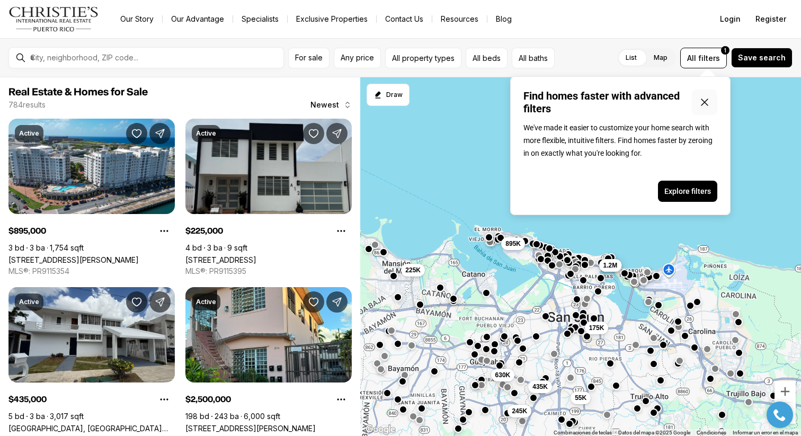
click at [706, 111] on button "Close popover" at bounding box center [704, 102] width 25 height 25
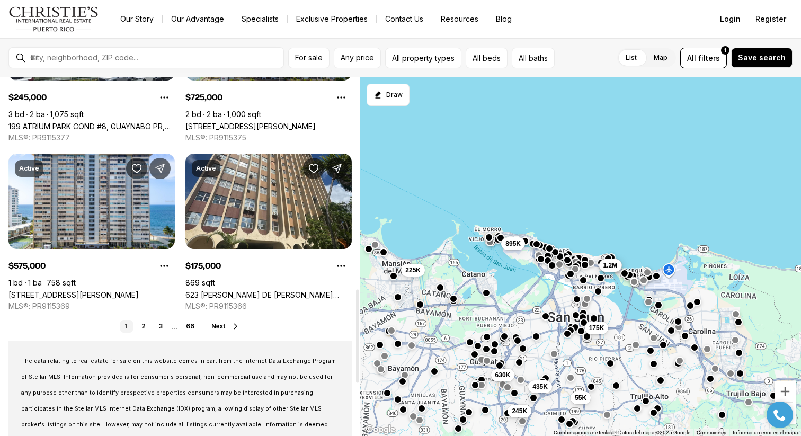
scroll to position [834, 0]
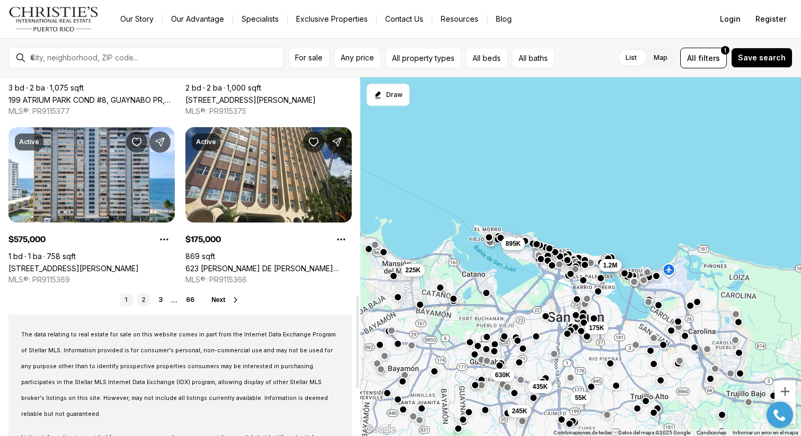
click at [148, 299] on link "2" at bounding box center [143, 299] width 13 height 13
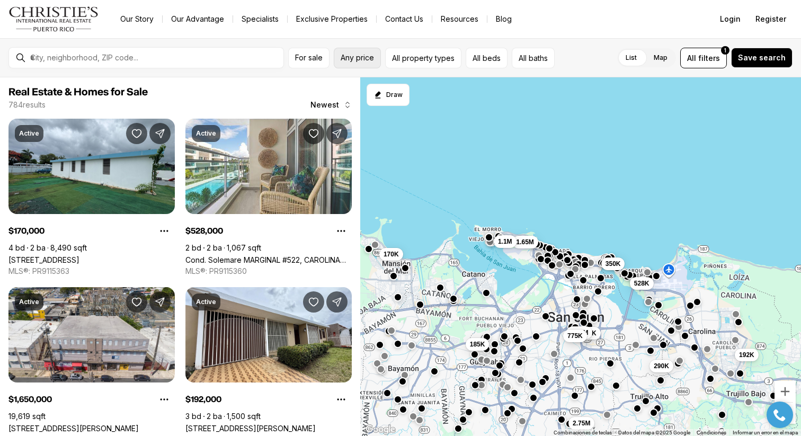
click at [357, 60] on span "Any price" at bounding box center [357, 58] width 33 height 8
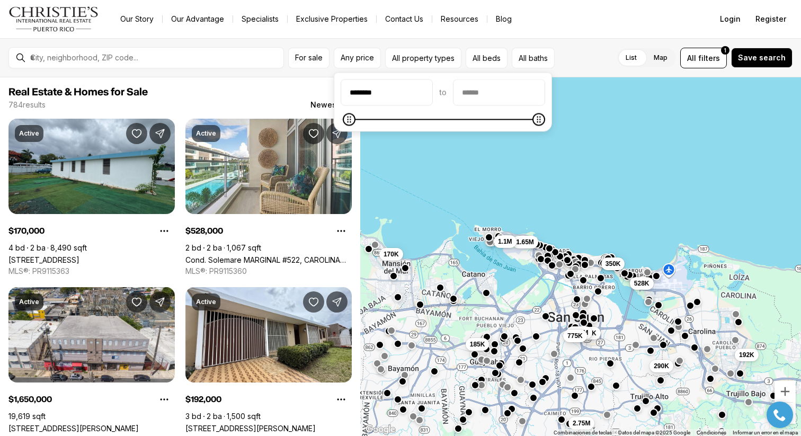
type input "********"
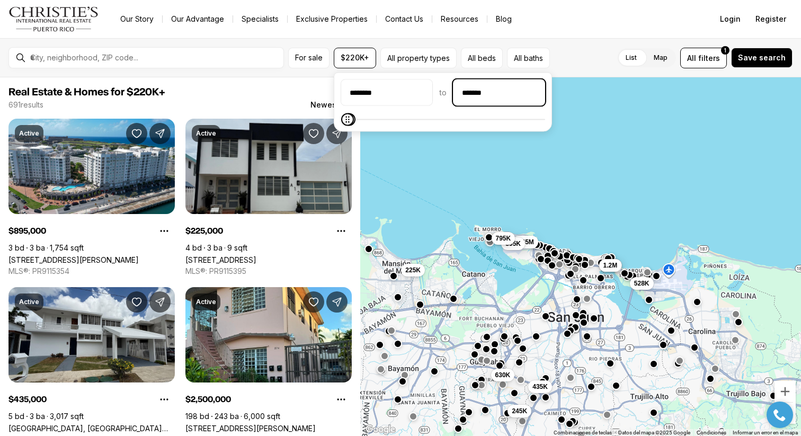
type input "********"
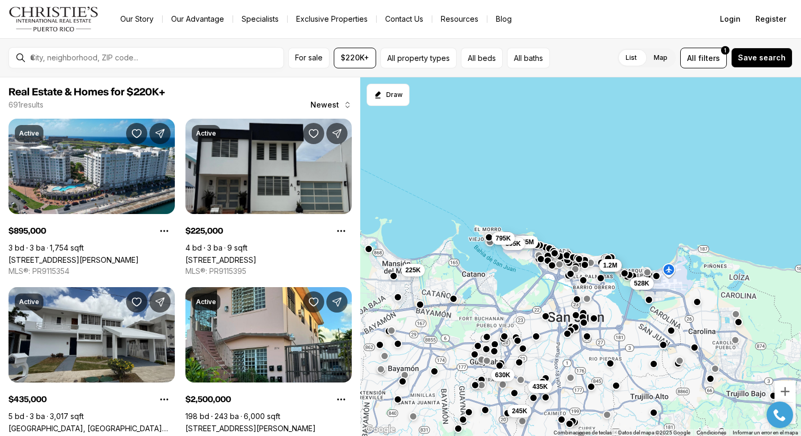
click at [600, 57] on div "List Map List Map All filters 1 Save search" at bounding box center [673, 58] width 238 height 21
click at [360, 64] on button "$220K+" at bounding box center [355, 58] width 42 height 21
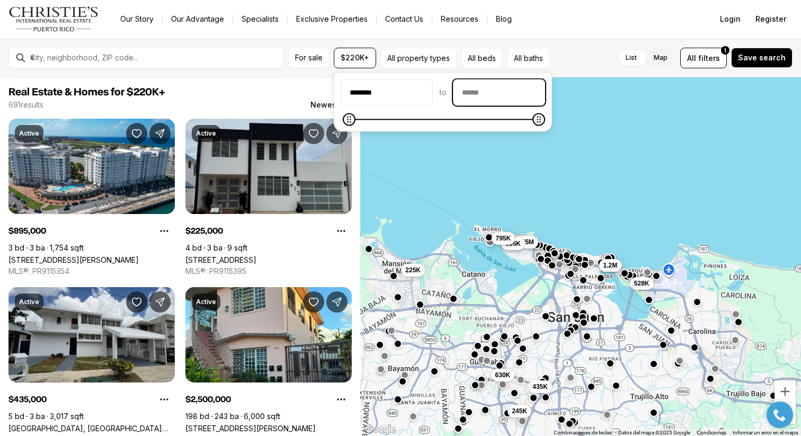
click at [512, 92] on input "priceMax" at bounding box center [498, 92] width 91 height 25
type input "********"
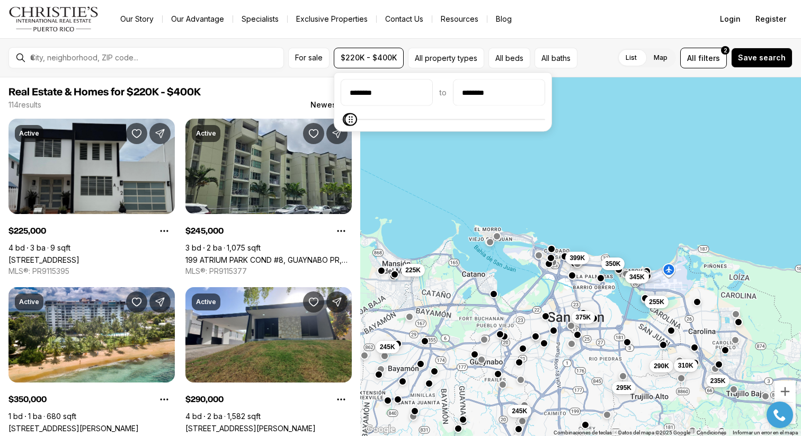
click at [615, 65] on div "List Map List Map All filters 2 Save search" at bounding box center [687, 58] width 211 height 21
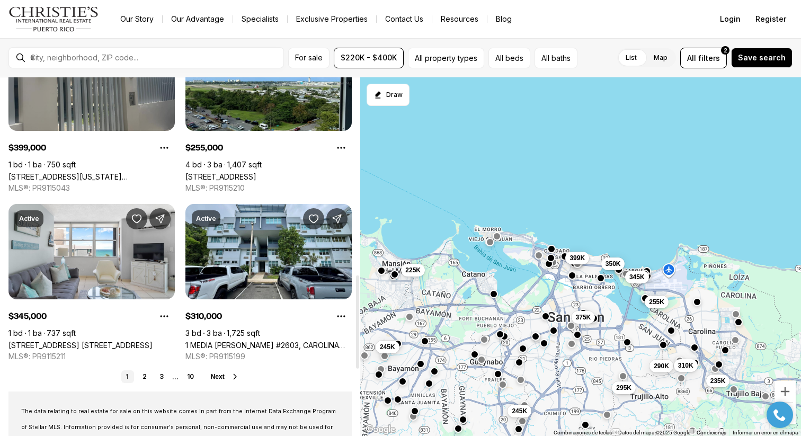
scroll to position [758, 0]
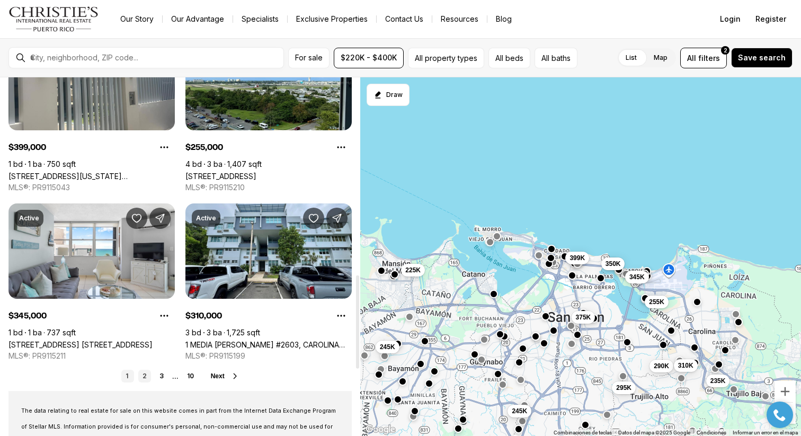
click at [139, 380] on link "2" at bounding box center [144, 376] width 13 height 13
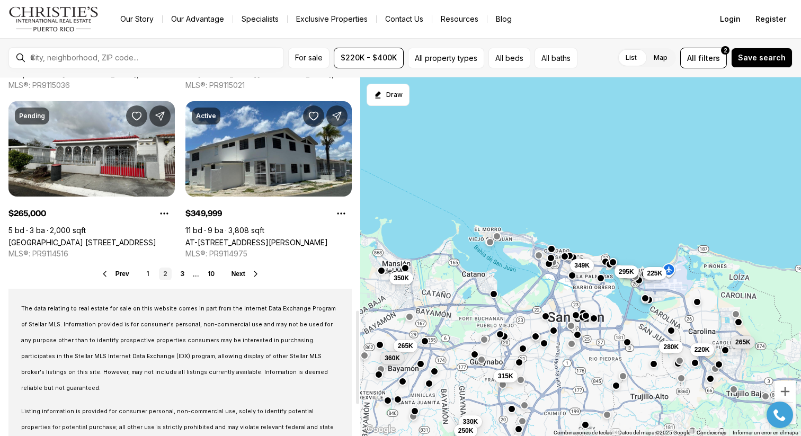
scroll to position [925, 0]
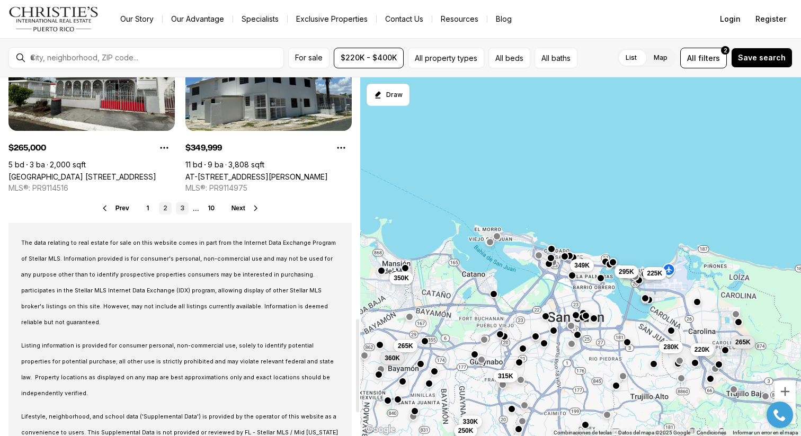
click at [186, 208] on link "3" at bounding box center [182, 208] width 13 height 13
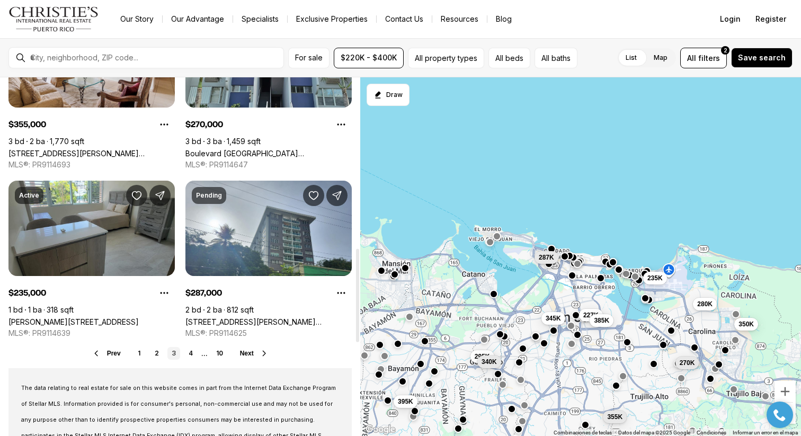
scroll to position [828, 0]
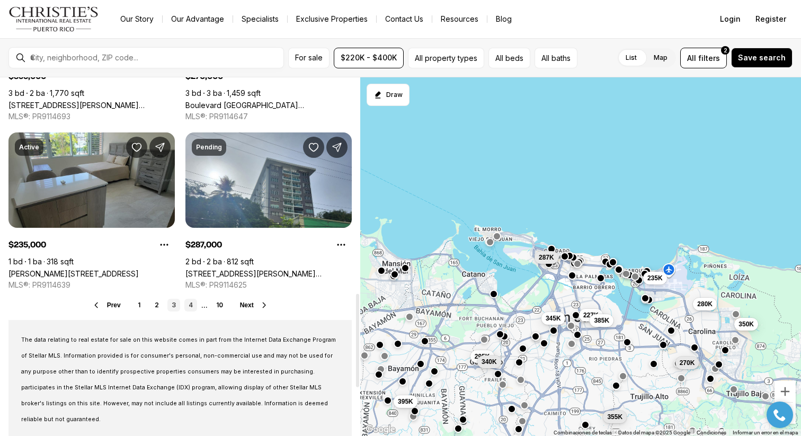
click at [191, 306] on link "4" at bounding box center [190, 305] width 13 height 13
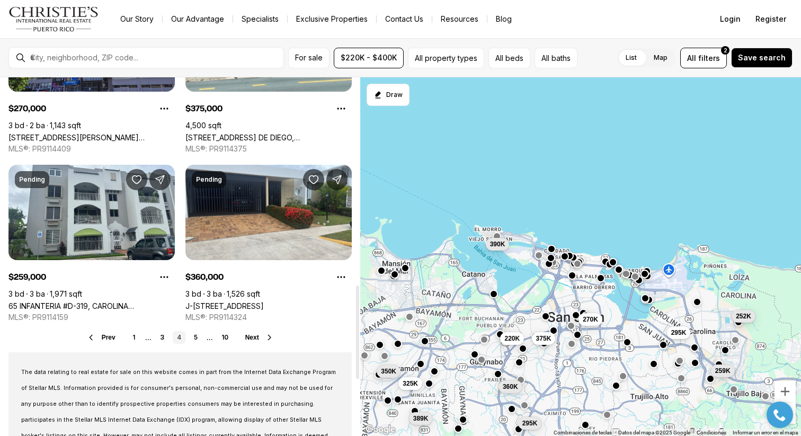
scroll to position [798, 0]
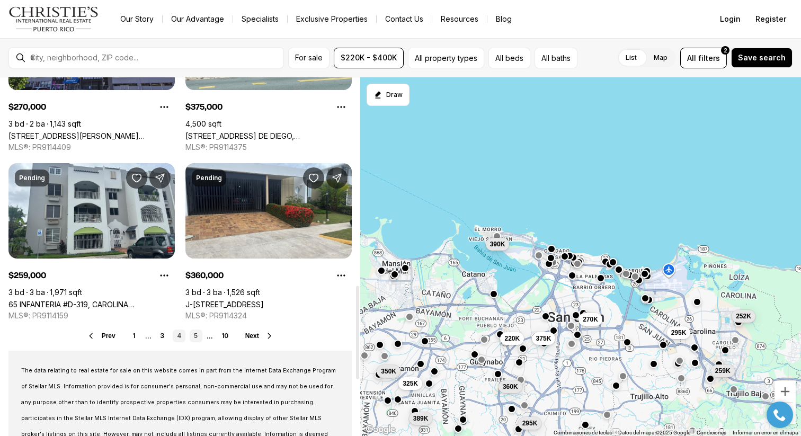
click at [190, 335] on link "5" at bounding box center [196, 335] width 13 height 13
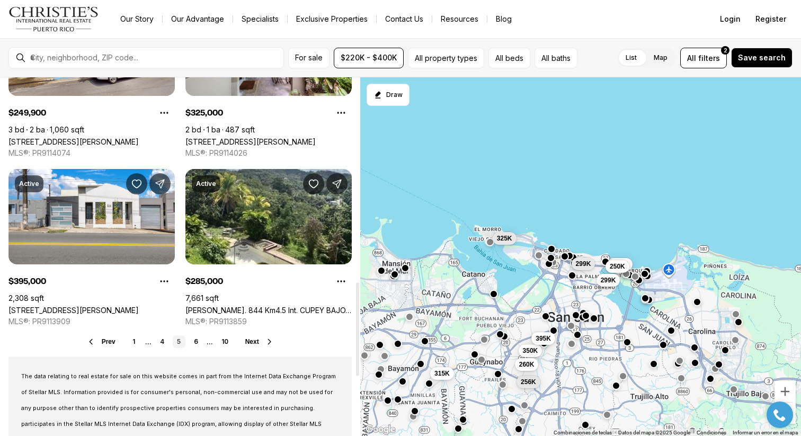
scroll to position [832, 0]
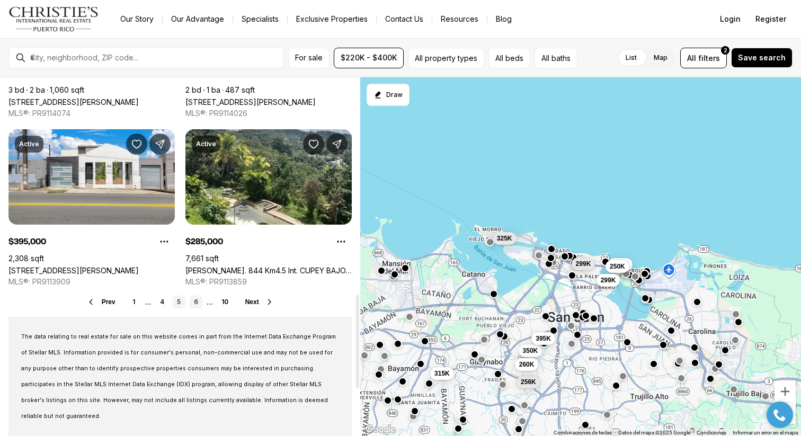
click at [196, 305] on link "6" at bounding box center [196, 302] width 13 height 13
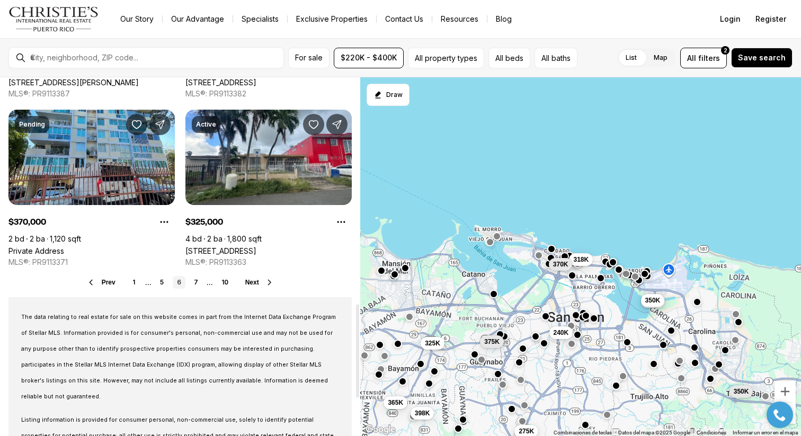
scroll to position [869, 0]
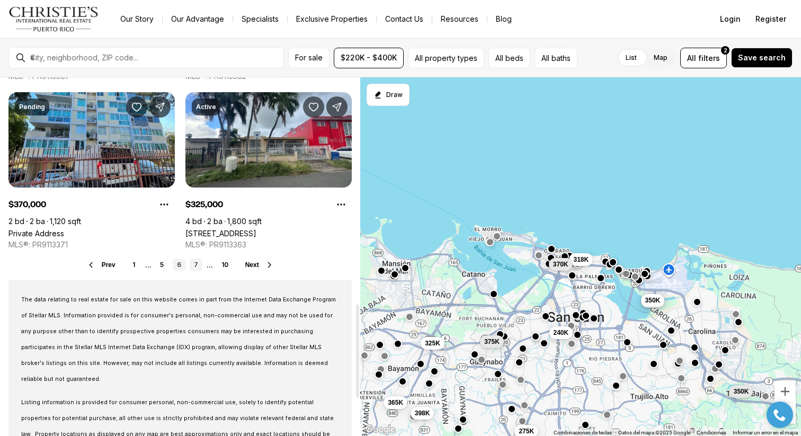
click at [193, 267] on link "7" at bounding box center [196, 265] width 13 height 13
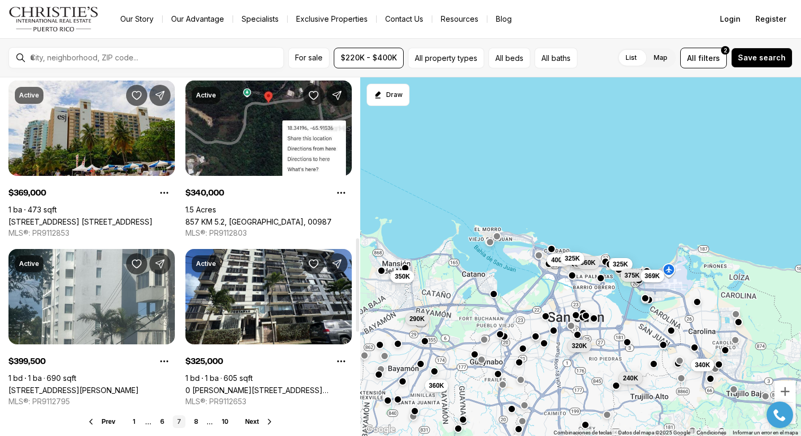
scroll to position [736, 0]
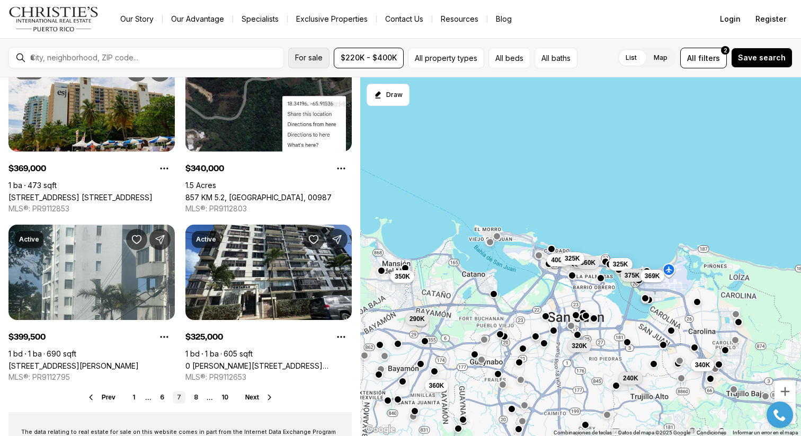
click at [316, 62] on button "For sale" at bounding box center [308, 58] width 41 height 21
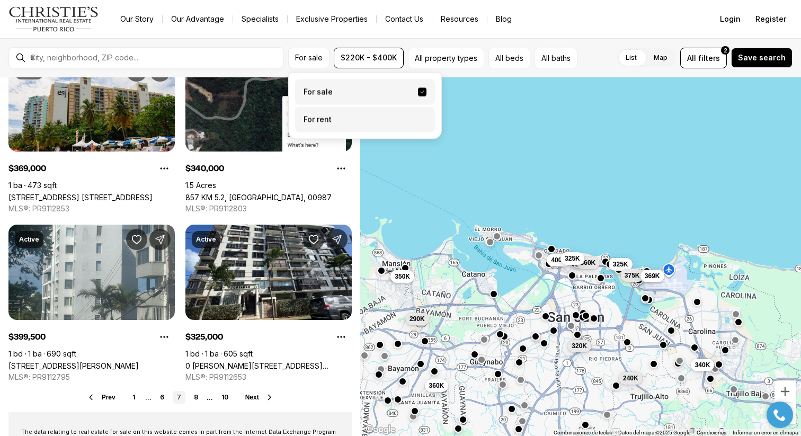
click at [318, 119] on label "For rent" at bounding box center [365, 119] width 140 height 25
click at [418, 115] on button "For rent" at bounding box center [422, 115] width 8 height 0
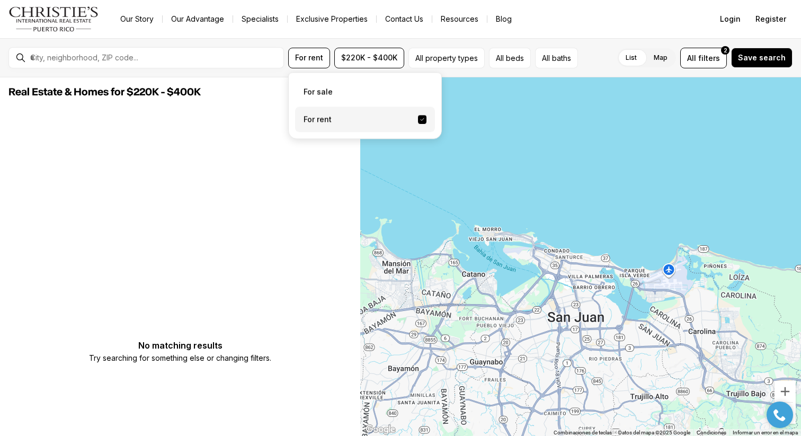
click at [587, 60] on div "List Map List Map All filters 2 Save search" at bounding box center [687, 58] width 210 height 21
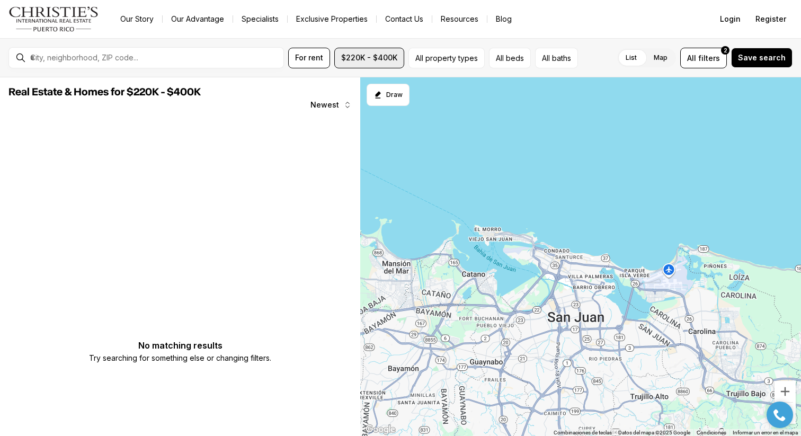
click at [359, 56] on span "$220K - $400K" at bounding box center [369, 58] width 56 height 8
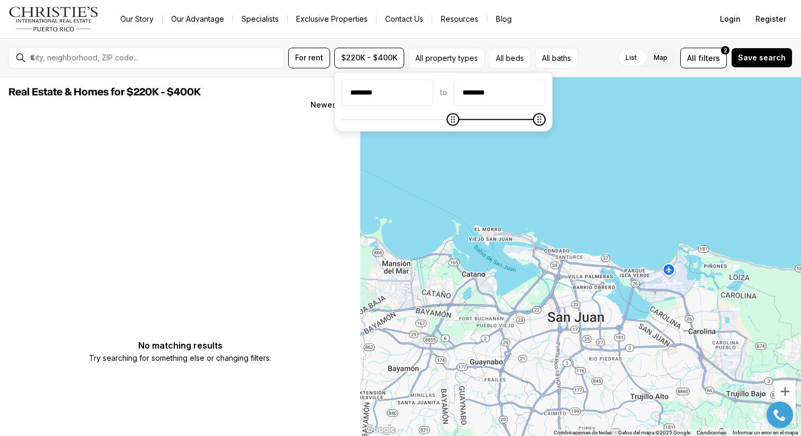
click at [392, 98] on input "********" at bounding box center [387, 92] width 91 height 25
type input "**"
type input "******"
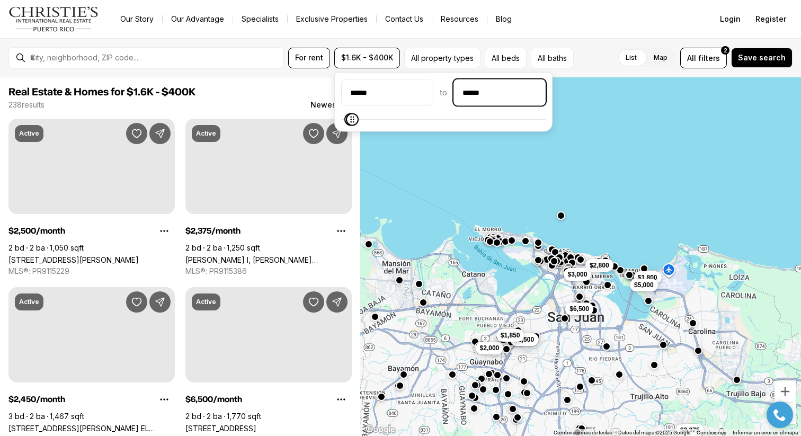
type input "******"
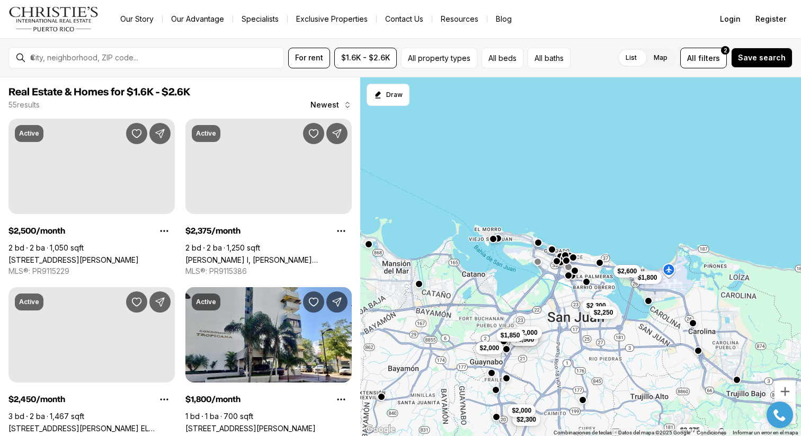
click at [607, 58] on div "List Map List Map All filters 2 Save search" at bounding box center [684, 58] width 218 height 21
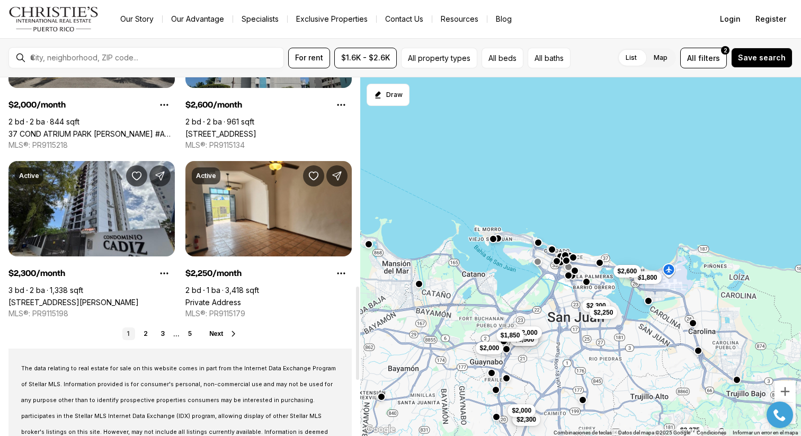
scroll to position [800, 0]
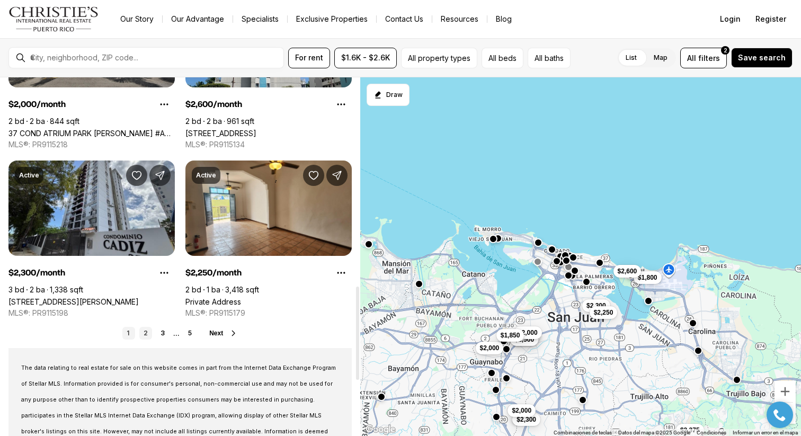
click at [142, 332] on link "2" at bounding box center [145, 333] width 13 height 13
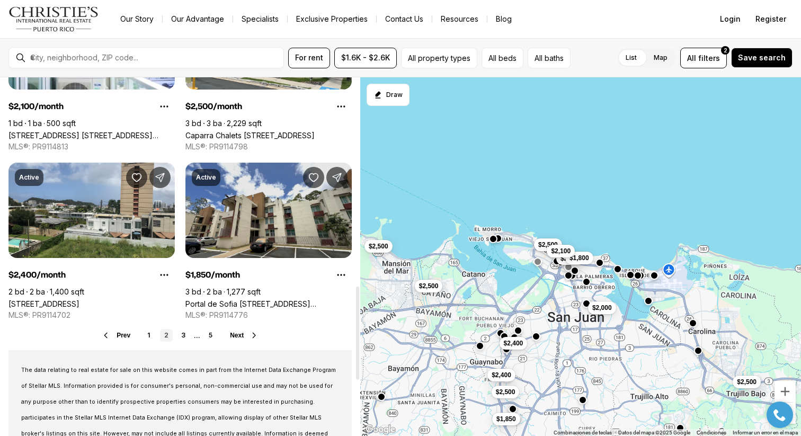
scroll to position [800, 0]
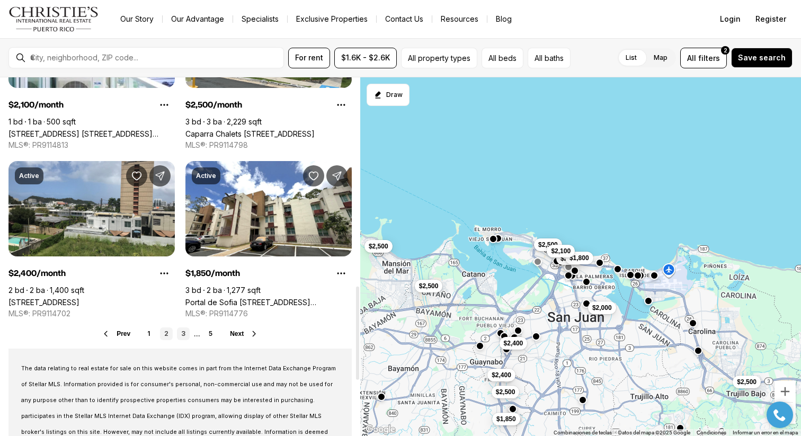
click at [182, 332] on link "3" at bounding box center [183, 333] width 13 height 13
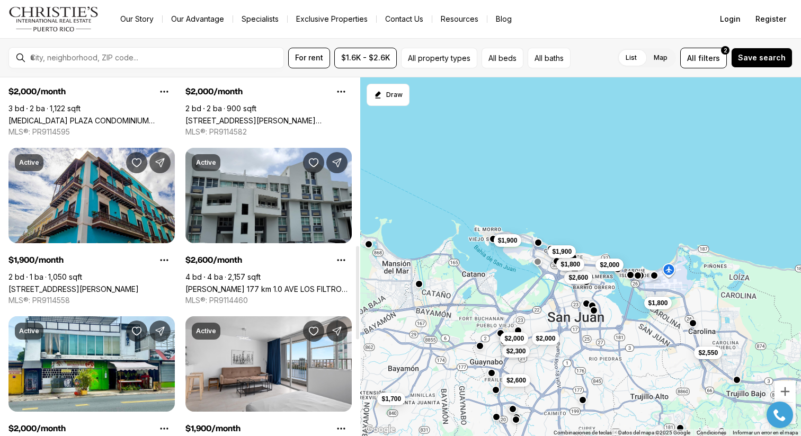
scroll to position [807, 0]
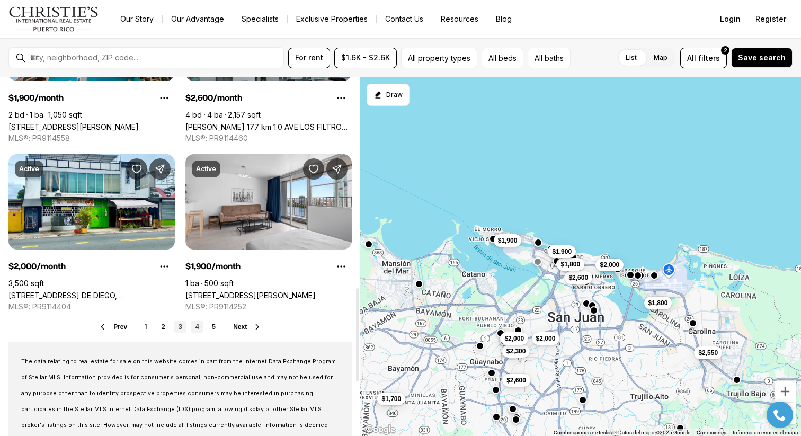
click at [198, 330] on link "4" at bounding box center [197, 326] width 13 height 13
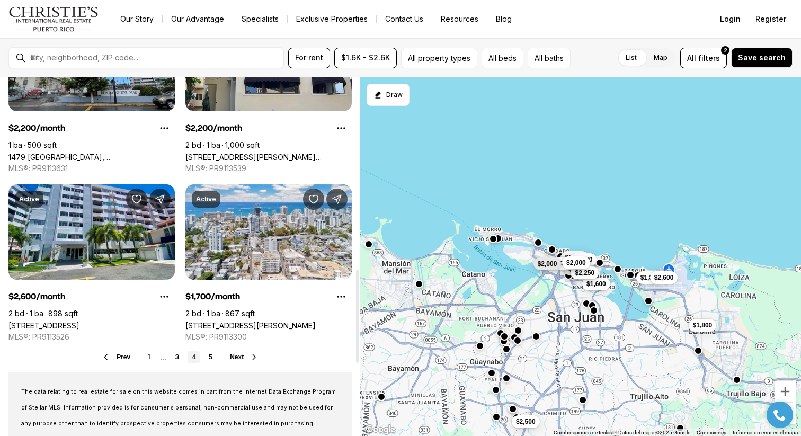
scroll to position [815, 0]
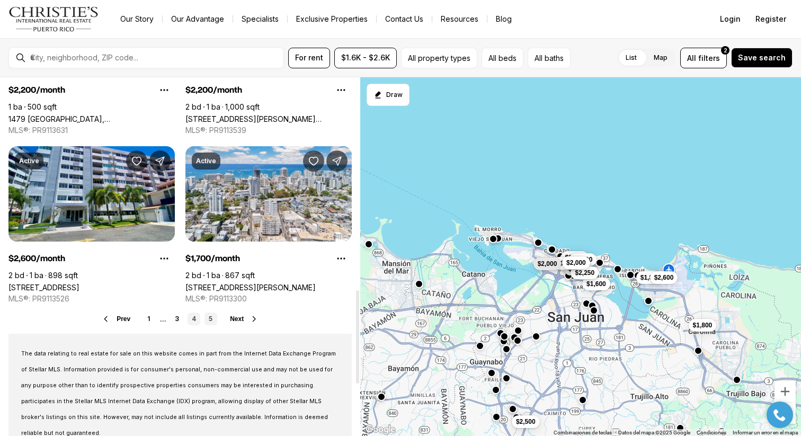
click at [207, 322] on link "5" at bounding box center [210, 319] width 13 height 13
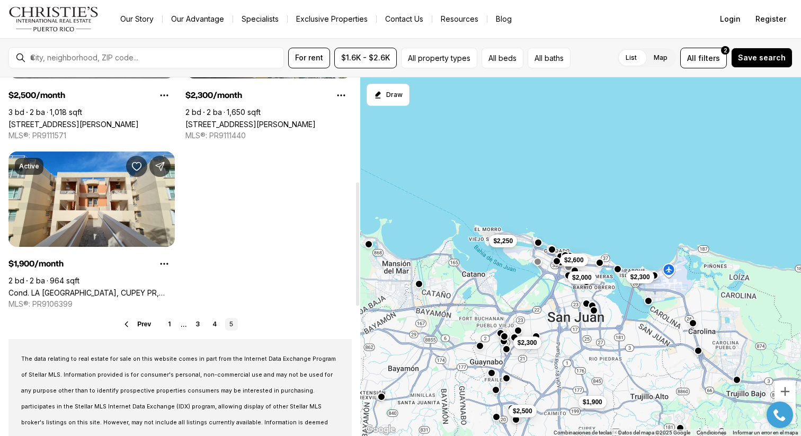
scroll to position [486, 0]
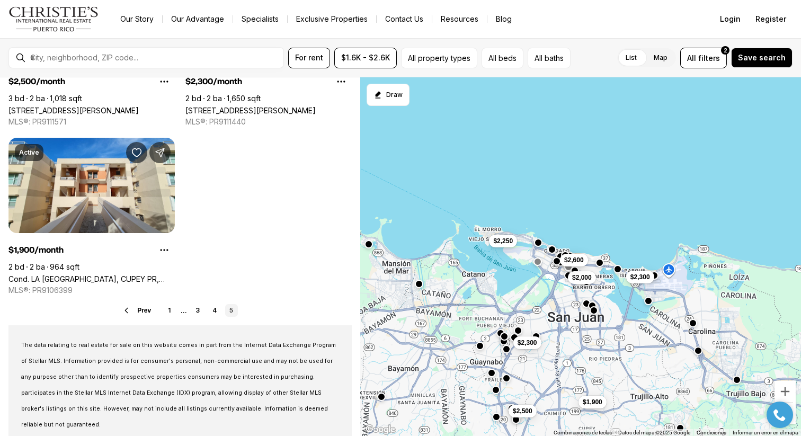
click at [72, 14] on img "Main navigation" at bounding box center [53, 18] width 91 height 25
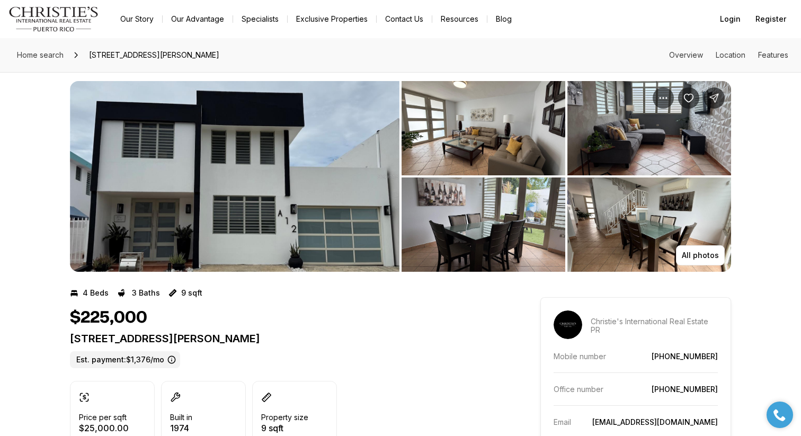
scroll to position [9, 0]
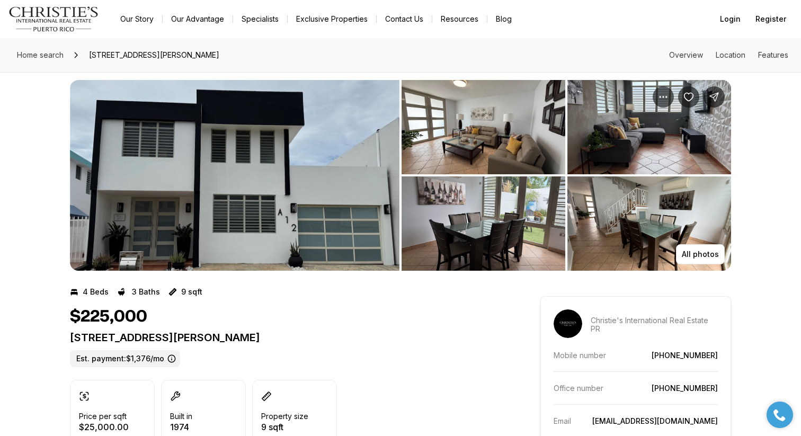
click at [384, 177] on img "View image gallery" at bounding box center [234, 175] width 329 height 191
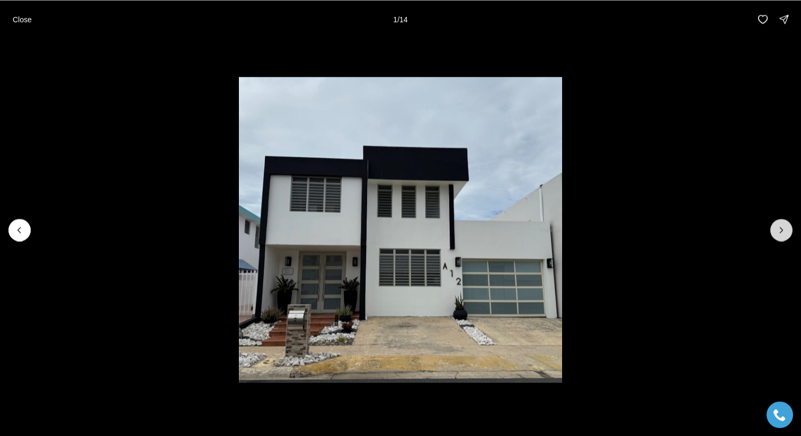
click at [778, 223] on button "Next slide" at bounding box center [781, 230] width 22 height 22
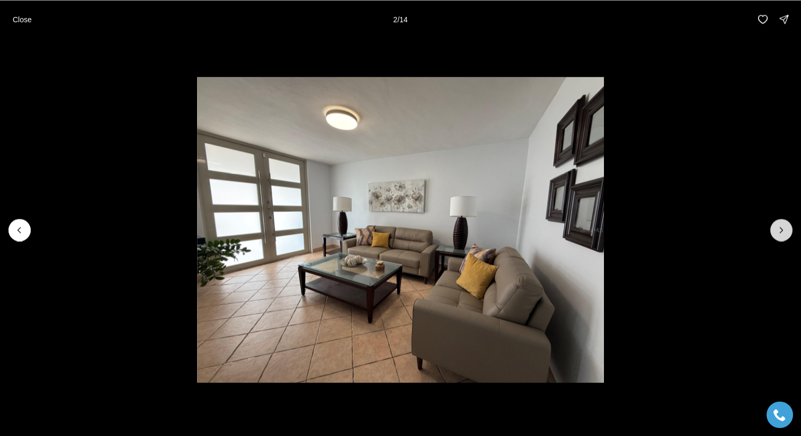
click at [778, 223] on button "Next slide" at bounding box center [781, 230] width 22 height 22
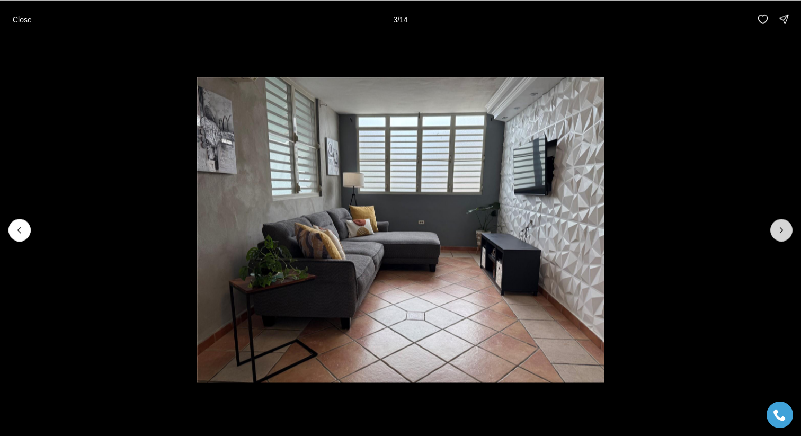
click at [778, 223] on button "Next slide" at bounding box center [781, 230] width 22 height 22
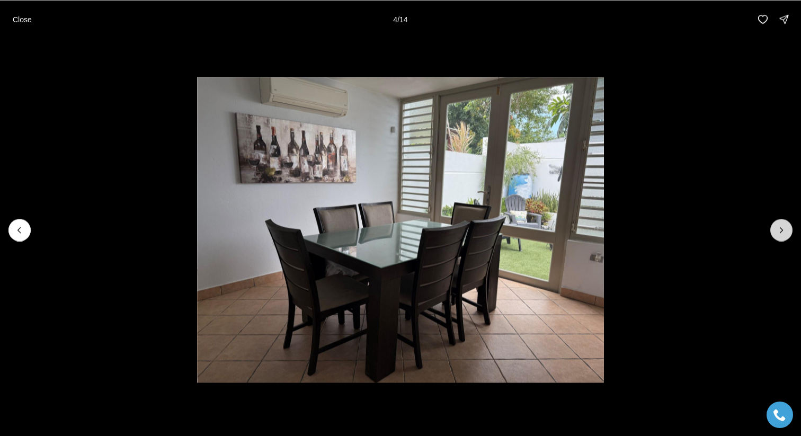
click at [778, 223] on button "Next slide" at bounding box center [781, 230] width 22 height 22
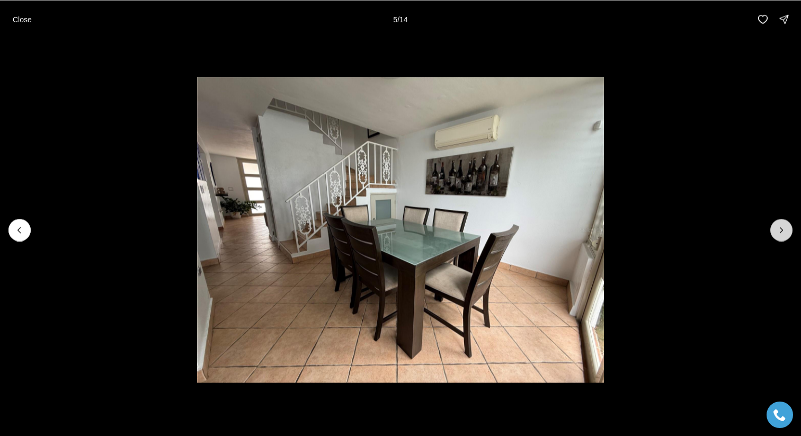
click at [778, 223] on button "Next slide" at bounding box center [781, 230] width 22 height 22
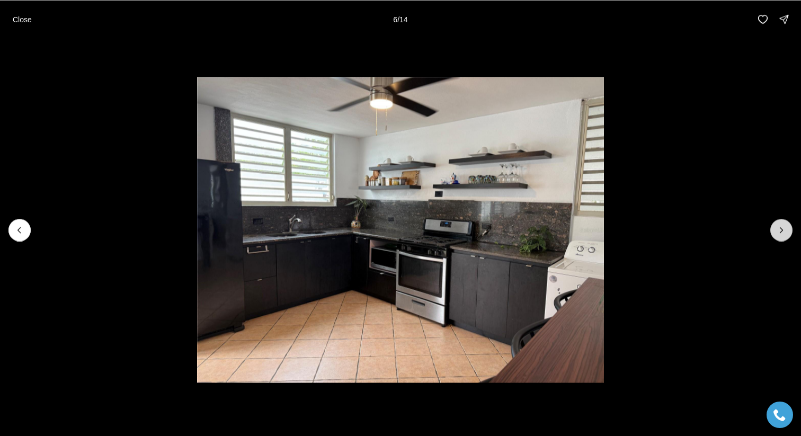
click at [778, 223] on button "Next slide" at bounding box center [781, 230] width 22 height 22
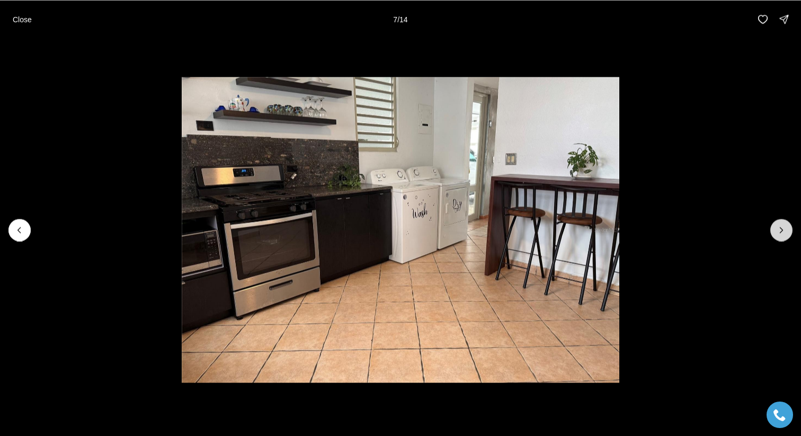
click at [778, 223] on button "Next slide" at bounding box center [781, 230] width 22 height 22
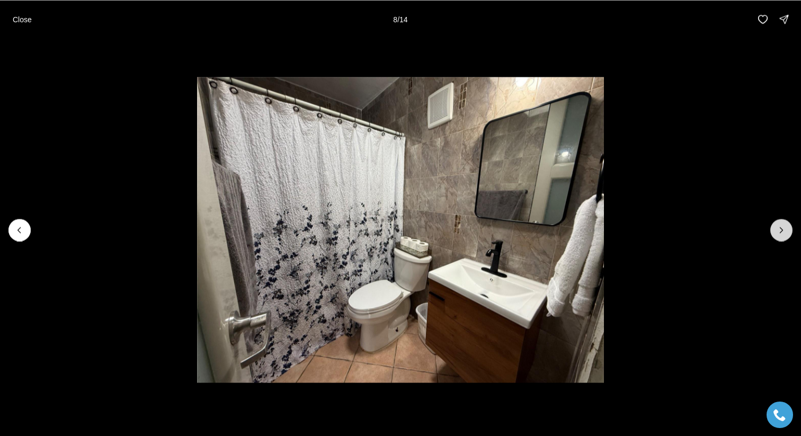
click at [778, 223] on button "Next slide" at bounding box center [781, 230] width 22 height 22
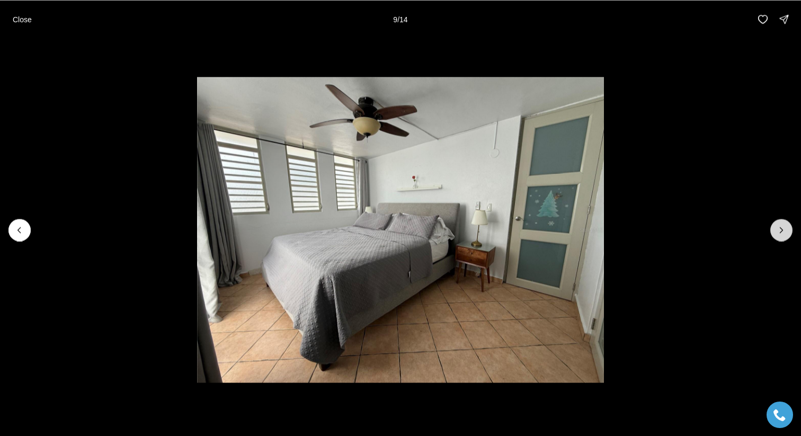
click at [778, 223] on button "Next slide" at bounding box center [781, 230] width 22 height 22
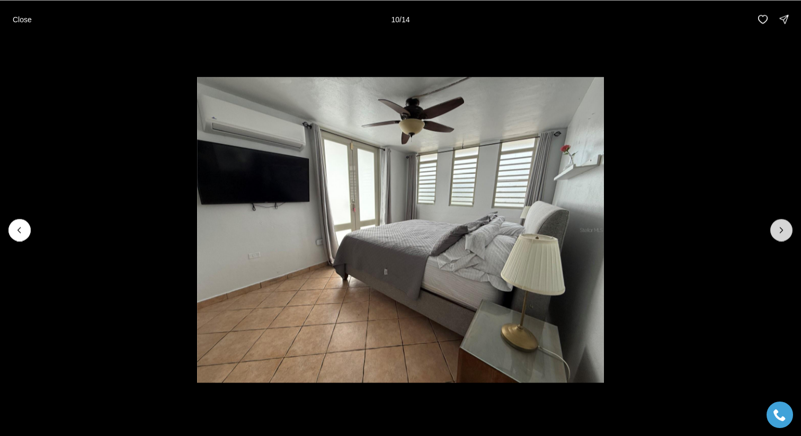
click at [778, 223] on button "Next slide" at bounding box center [781, 230] width 22 height 22
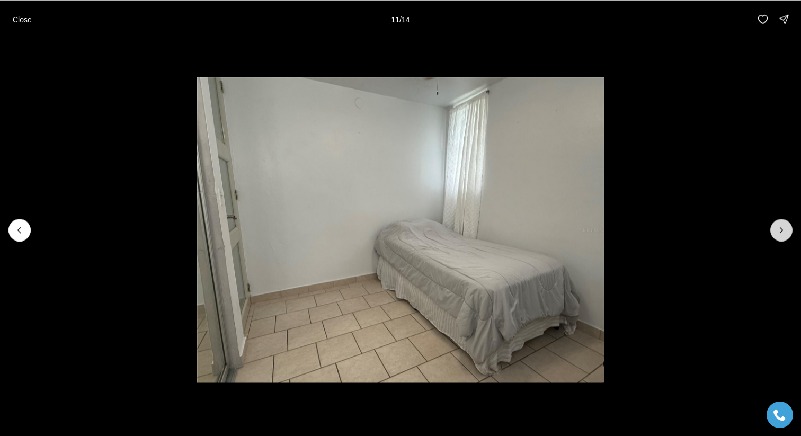
click at [778, 223] on button "Next slide" at bounding box center [781, 230] width 22 height 22
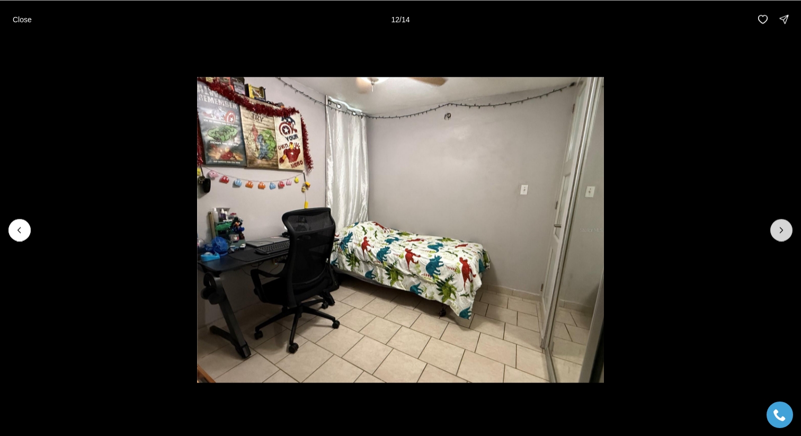
click at [778, 223] on button "Next slide" at bounding box center [781, 230] width 22 height 22
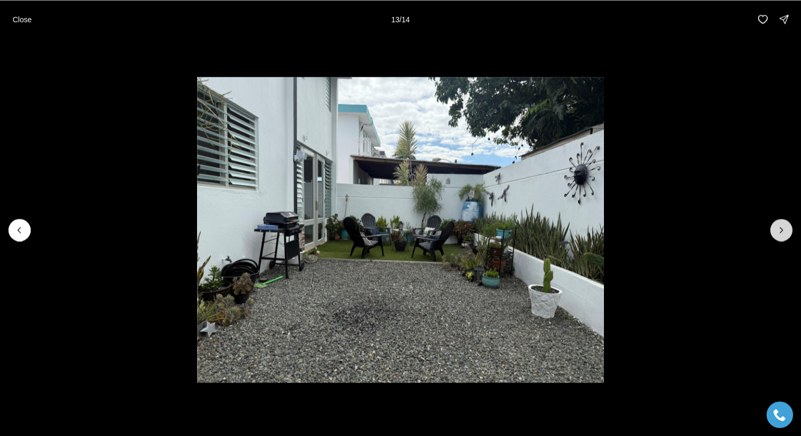
click at [778, 223] on button "Next slide" at bounding box center [781, 230] width 22 height 22
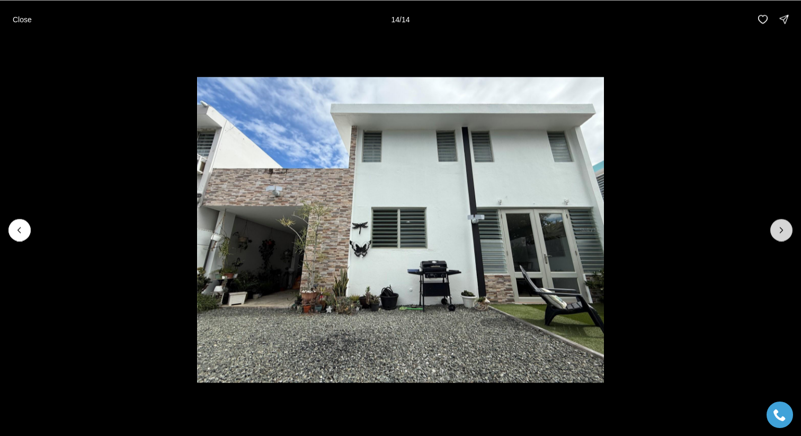
click at [778, 223] on div at bounding box center [781, 230] width 22 height 22
click at [779, 222] on div at bounding box center [781, 230] width 22 height 22
click at [22, 16] on p "Close" at bounding box center [22, 19] width 19 height 8
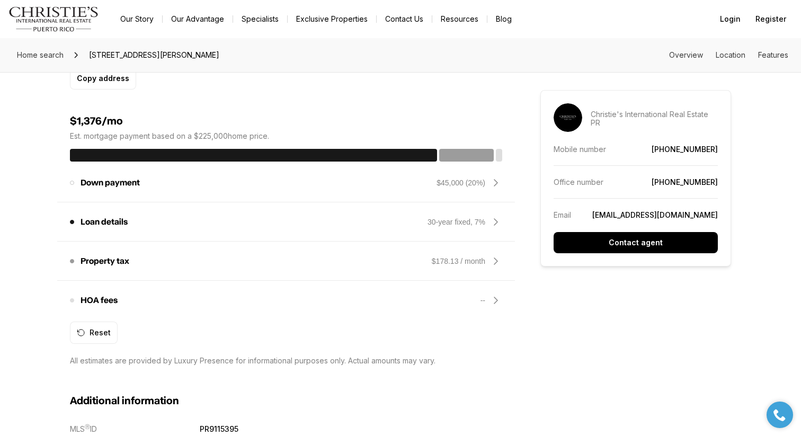
scroll to position [785, 0]
click at [473, 178] on div "$45,000 (20%)" at bounding box center [460, 182] width 49 height 11
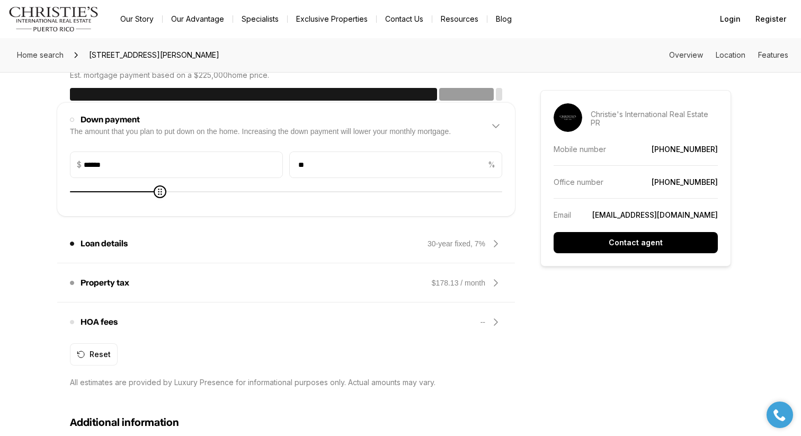
scroll to position [822, 0]
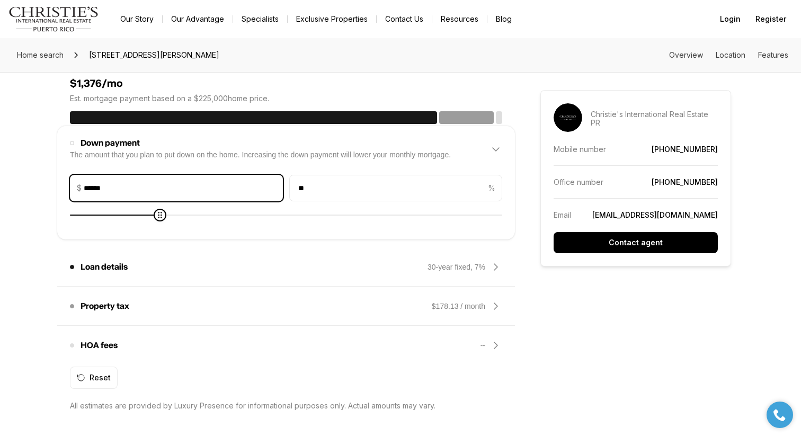
click at [147, 184] on input "******" at bounding box center [183, 187] width 199 height 25
type input "*****"
type input "*"
type input "***"
type input "*"
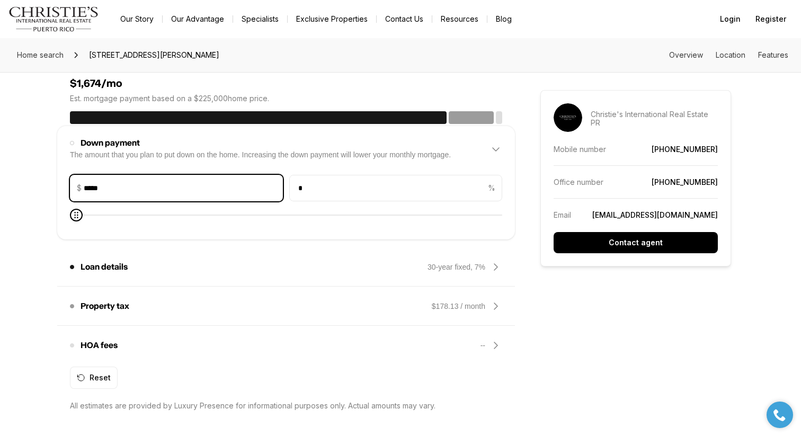
type input "******"
type input "*"
type input "*******"
type input "**"
type input "******"
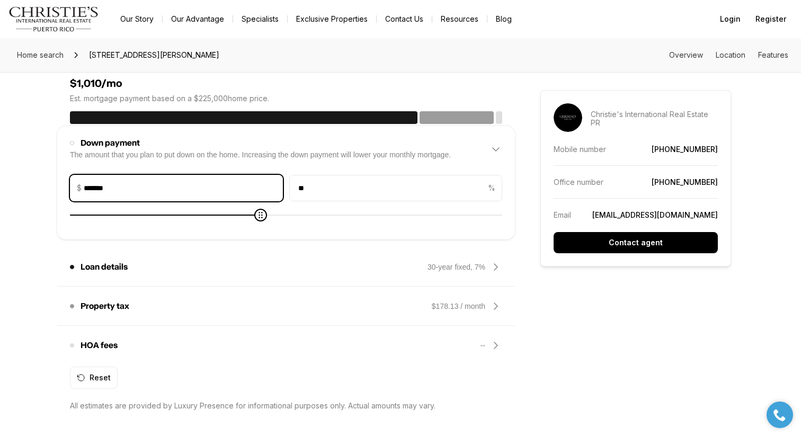
type input "*"
type input "*****"
type input "*"
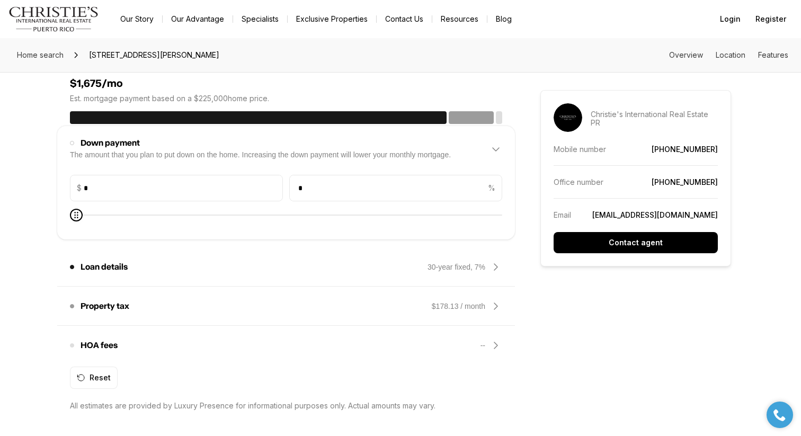
click at [205, 223] on div "Down payment amount $ * Home price percentage * %" at bounding box center [286, 199] width 432 height 67
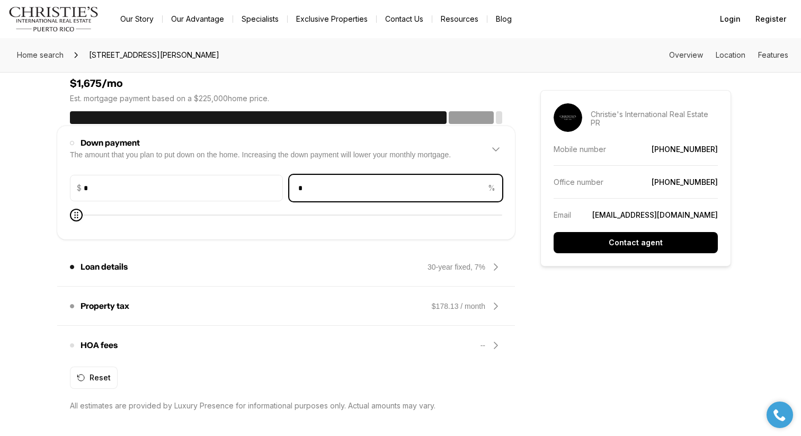
click at [309, 192] on input "*" at bounding box center [388, 187] width 196 height 25
type input "*"
type input "*****"
type input "*"
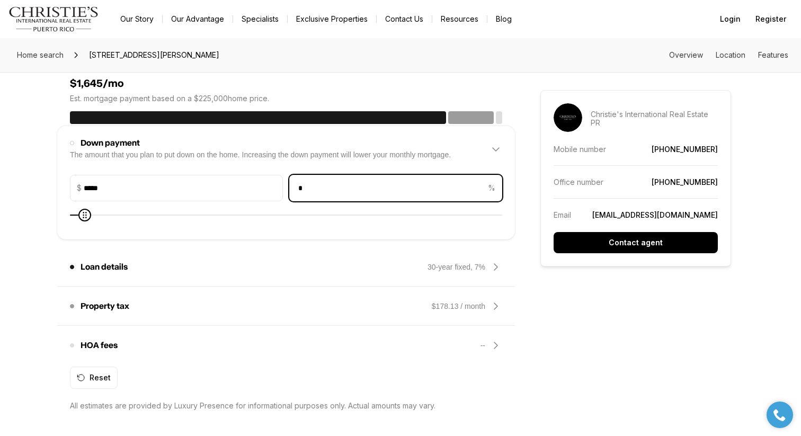
type input "******"
type input "**"
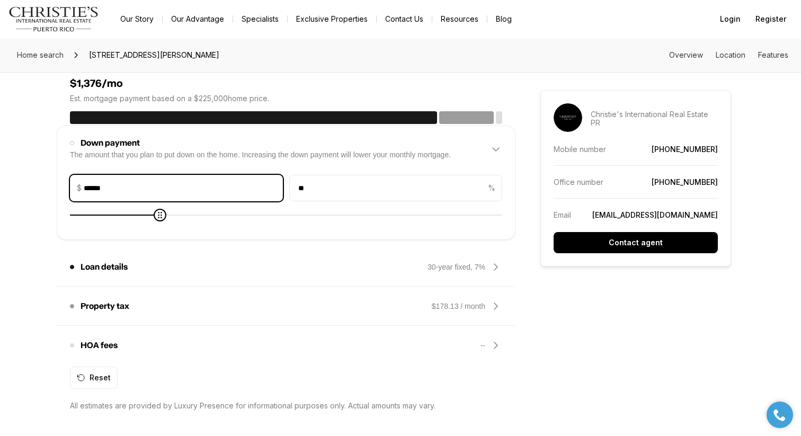
click at [197, 185] on input "******" at bounding box center [183, 187] width 199 height 25
type input "*****"
type input "*"
type input "***"
type input "*"
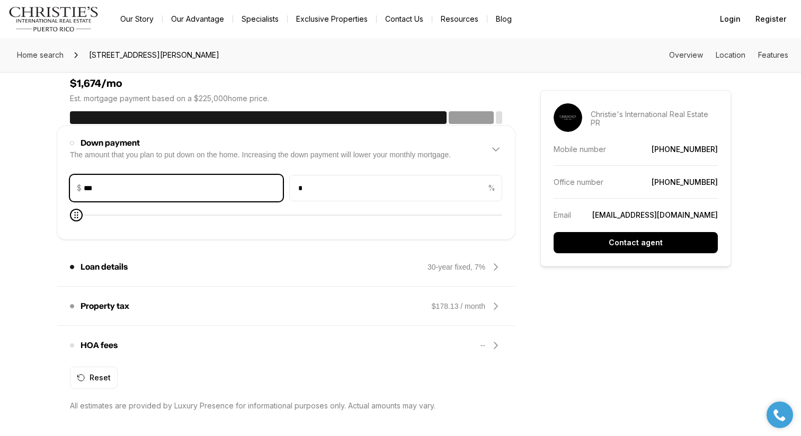
type input "*****"
type input "*"
type input "******"
type input "*"
type input "*******"
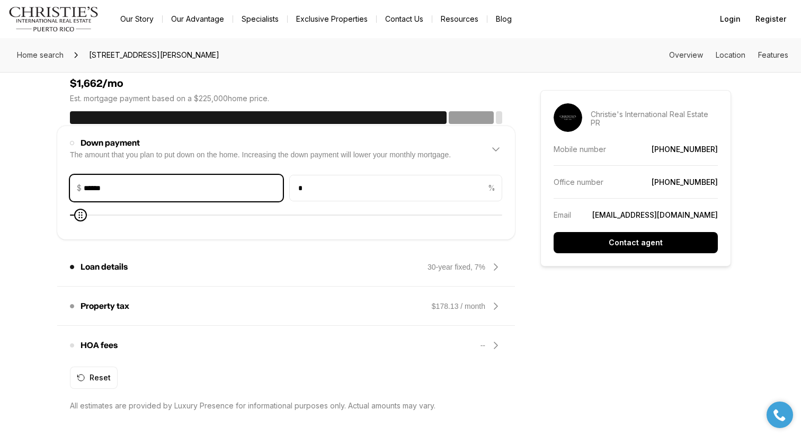
type input "**"
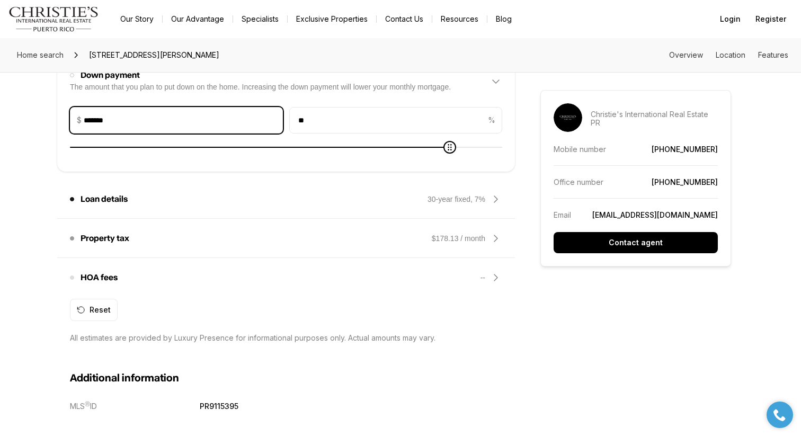
scroll to position [894, 0]
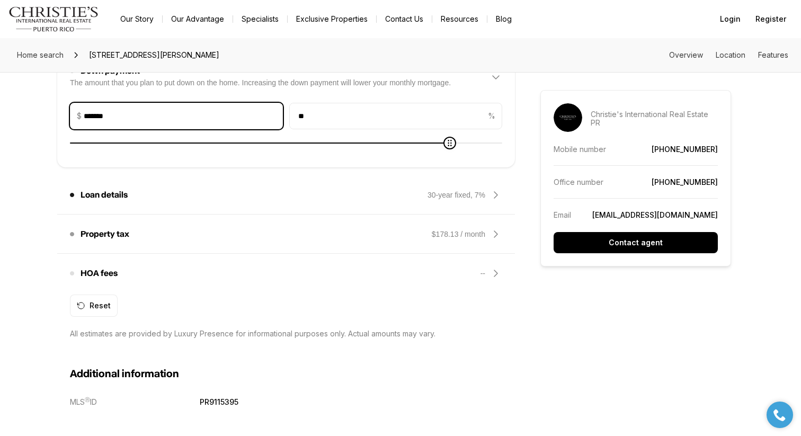
type input "*******"
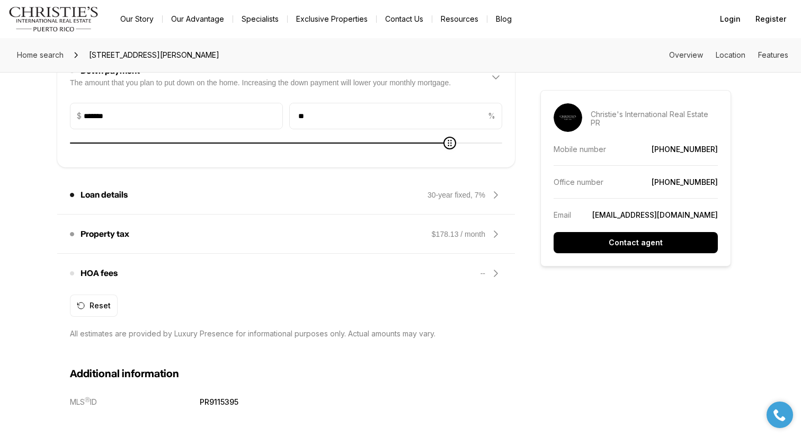
click at [489, 236] on icon at bounding box center [495, 234] width 13 height 13
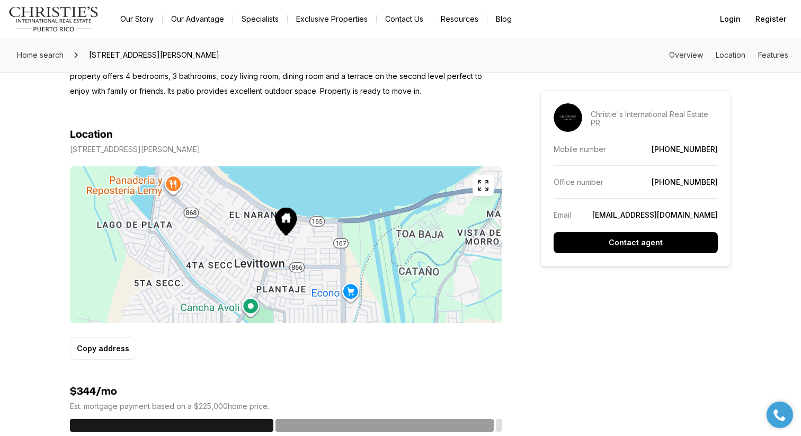
scroll to position [555, 0]
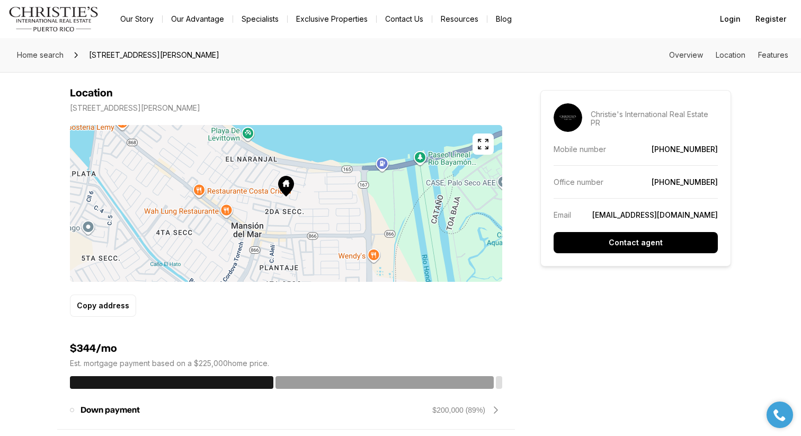
click at [482, 147] on icon "button" at bounding box center [483, 144] width 13 height 13
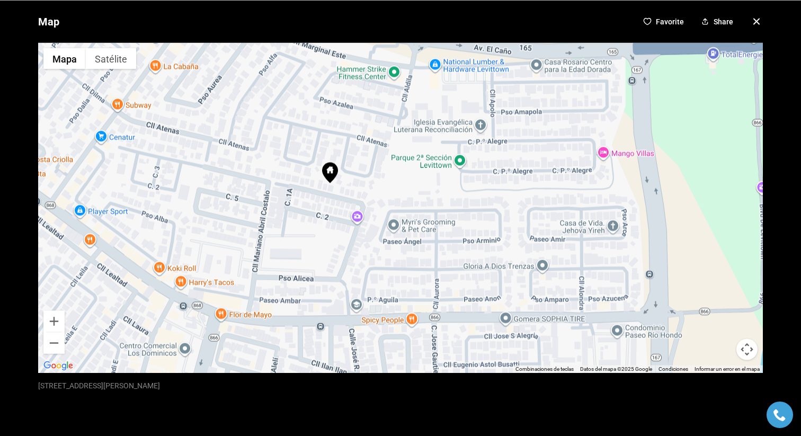
drag, startPoint x: 304, startPoint y: 177, endPoint x: 331, endPoint y: 213, distance: 45.1
click at [331, 213] on div at bounding box center [400, 207] width 725 height 330
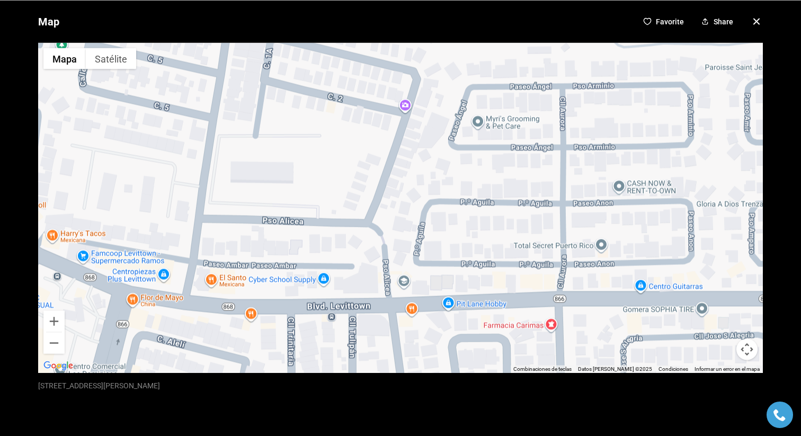
drag, startPoint x: 331, startPoint y: 213, endPoint x: 351, endPoint y: 90, distance: 125.1
click at [351, 90] on div at bounding box center [400, 207] width 725 height 330
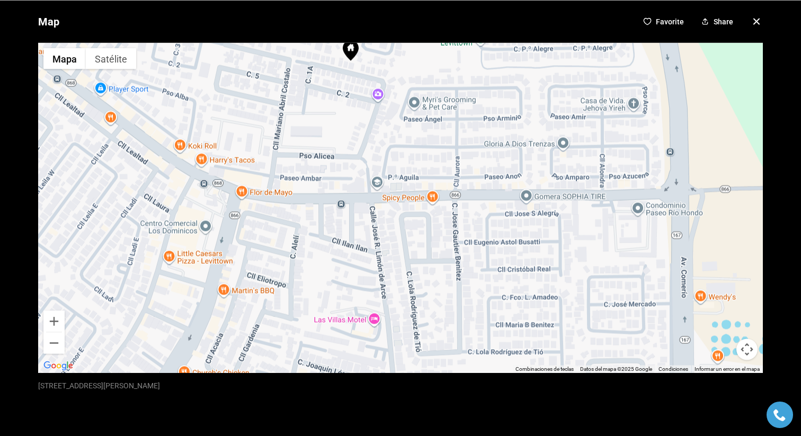
click at [753, 19] on icon "button" at bounding box center [756, 21] width 13 height 13
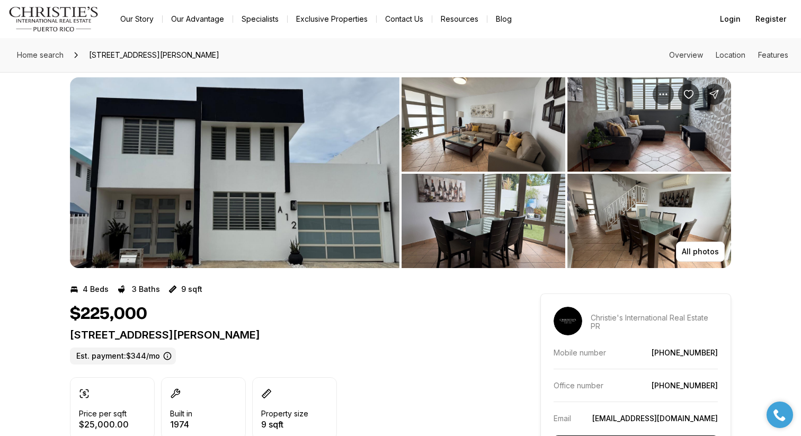
scroll to position [8, 0]
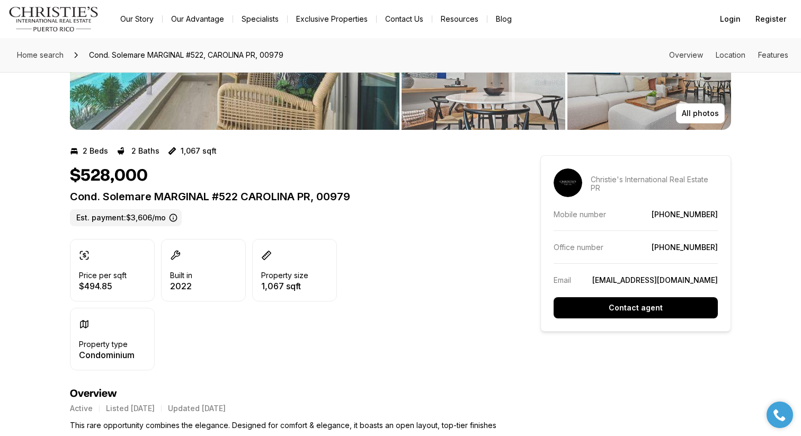
scroll to position [135, 0]
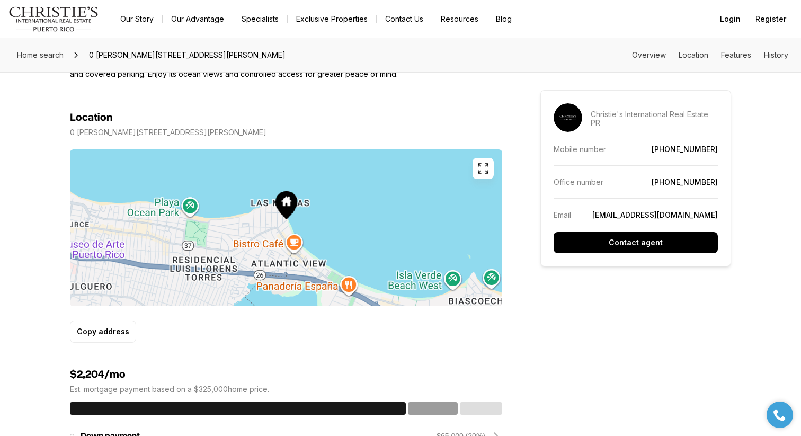
scroll to position [531, 0]
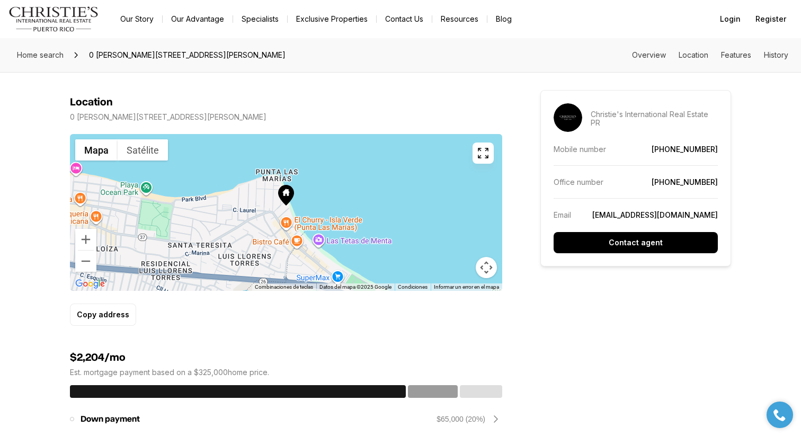
click at [485, 158] on icon "button" at bounding box center [483, 153] width 13 height 13
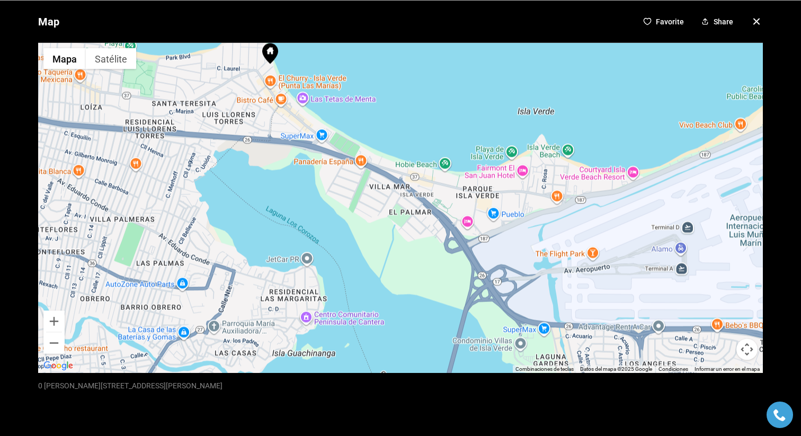
drag, startPoint x: 479, startPoint y: 199, endPoint x: 346, endPoint y: 61, distance: 191.8
click at [346, 61] on div at bounding box center [400, 207] width 725 height 330
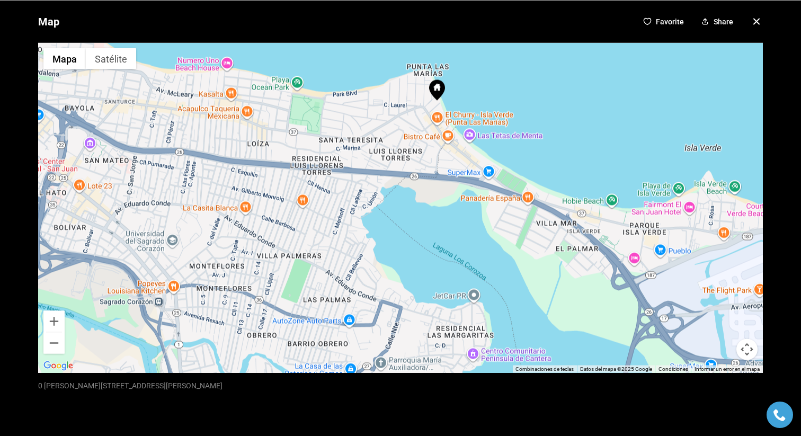
drag, startPoint x: 344, startPoint y: 181, endPoint x: 511, endPoint y: 220, distance: 171.9
click at [512, 220] on div at bounding box center [400, 207] width 725 height 330
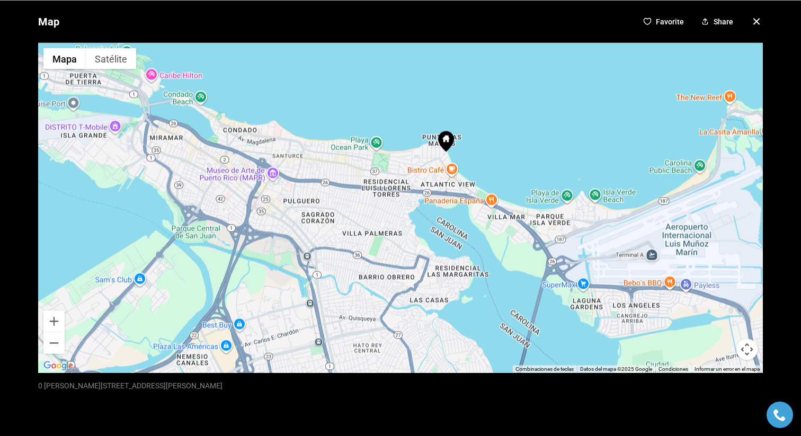
click at [753, 26] on icon "button" at bounding box center [756, 21] width 13 height 13
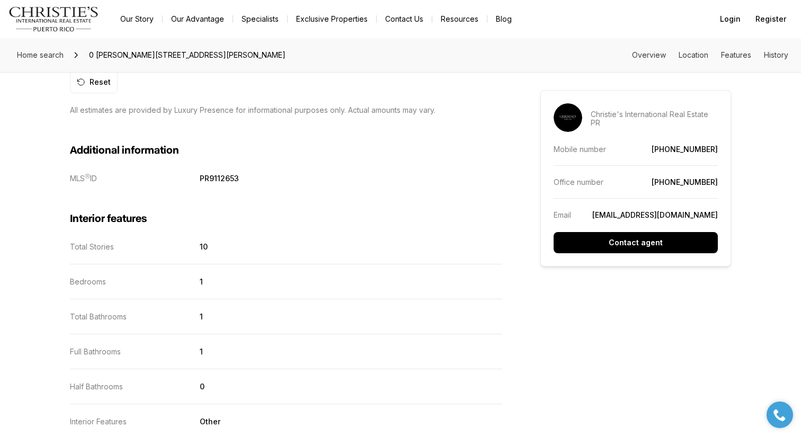
scroll to position [385, 0]
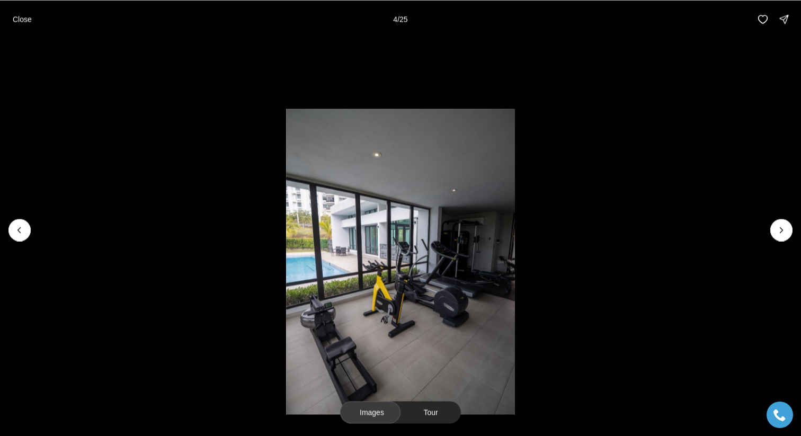
click at [777, 231] on icon "Next slide" at bounding box center [781, 230] width 11 height 11
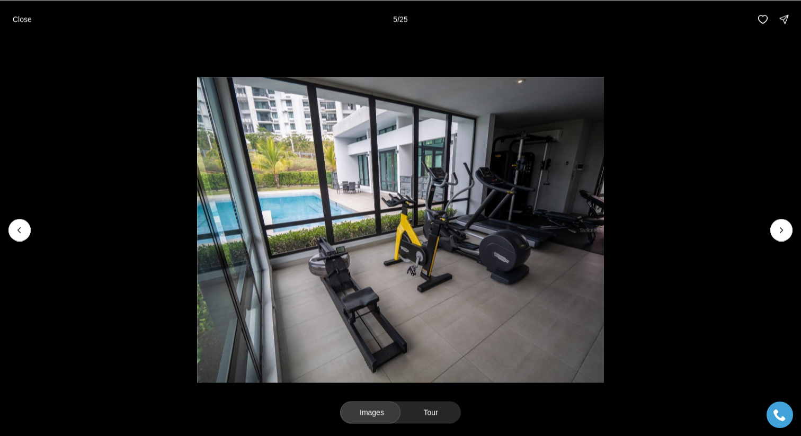
click at [777, 231] on icon "Next slide" at bounding box center [781, 230] width 11 height 11
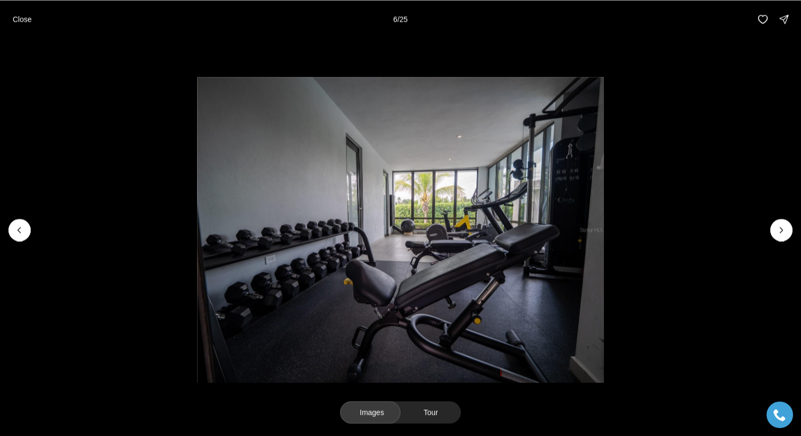
click at [777, 231] on icon "Next slide" at bounding box center [781, 230] width 11 height 11
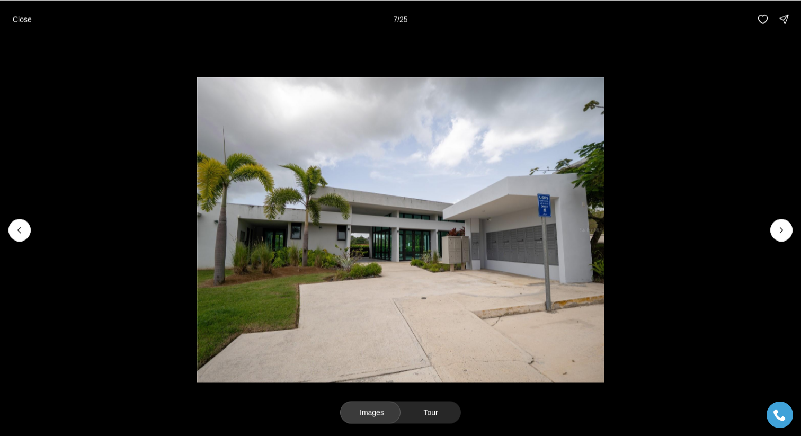
click at [777, 231] on icon "Next slide" at bounding box center [781, 230] width 11 height 11
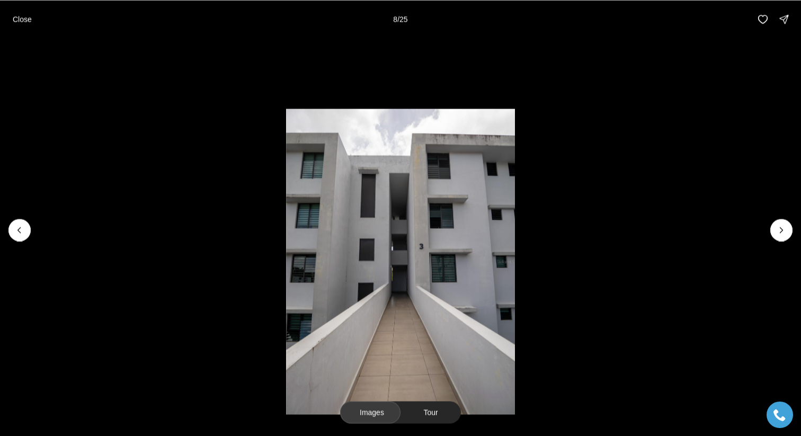
click at [777, 231] on icon "Next slide" at bounding box center [781, 230] width 11 height 11
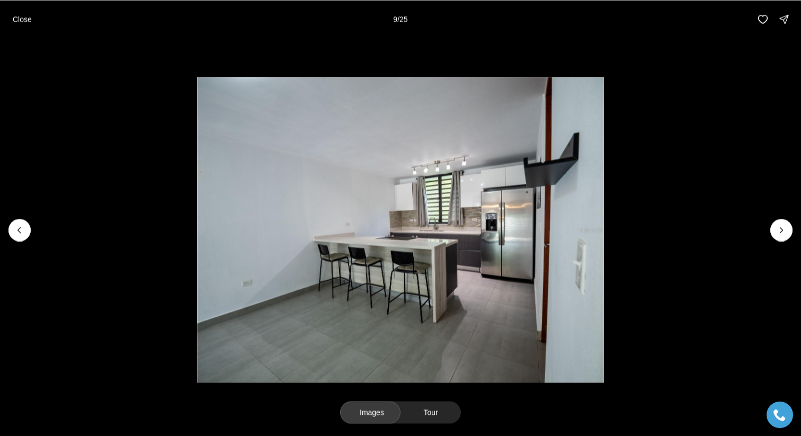
click at [777, 231] on icon "Next slide" at bounding box center [781, 230] width 11 height 11
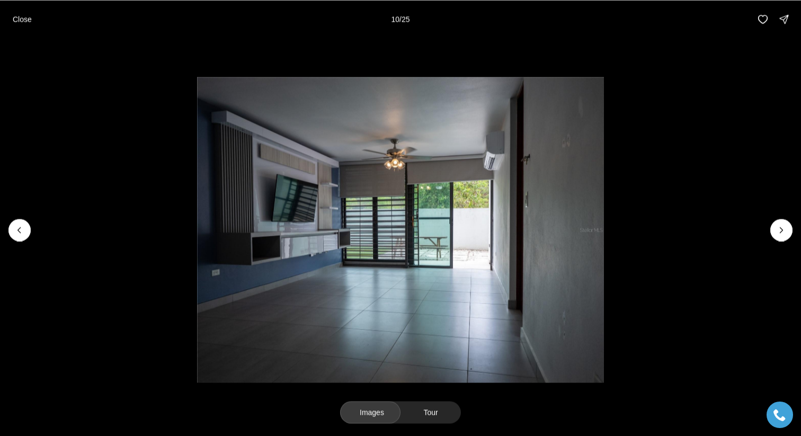
click at [777, 231] on icon "Next slide" at bounding box center [781, 230] width 11 height 11
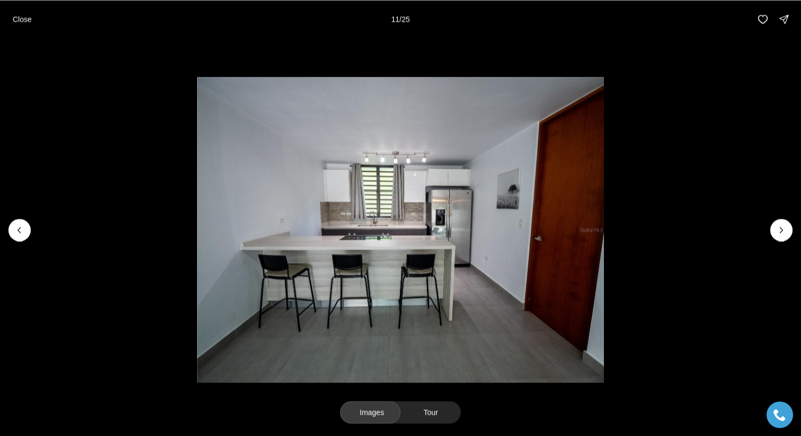
click at [777, 231] on icon "Next slide" at bounding box center [781, 230] width 11 height 11
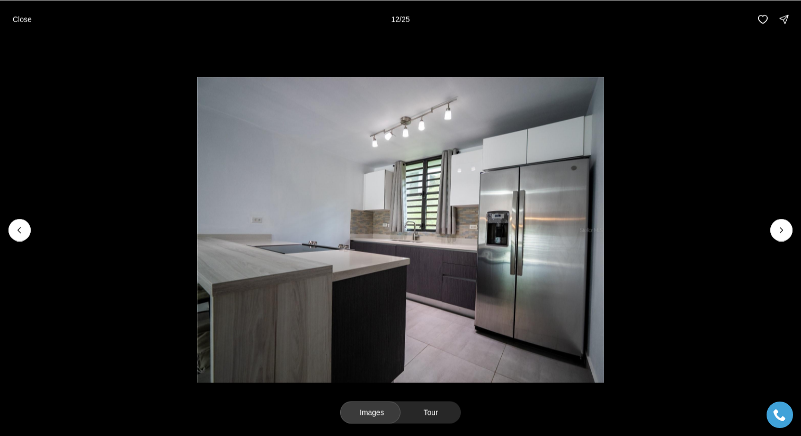
click at [777, 231] on icon "Next slide" at bounding box center [781, 230] width 11 height 11
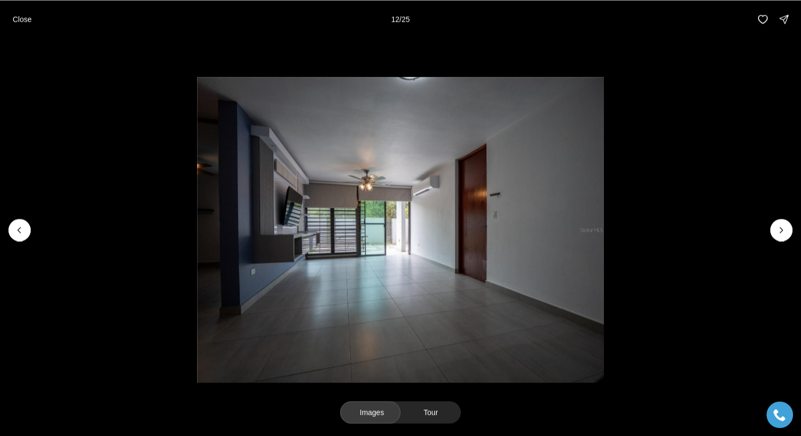
click at [777, 231] on icon "Next slide" at bounding box center [781, 230] width 11 height 11
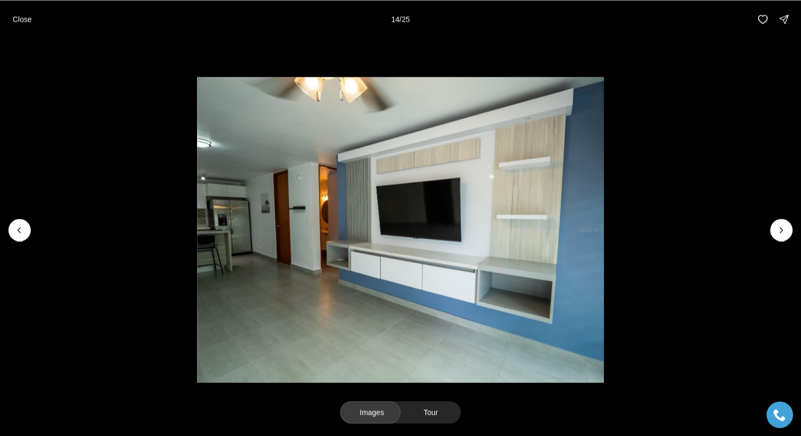
click at [777, 231] on icon "Next slide" at bounding box center [781, 230] width 11 height 11
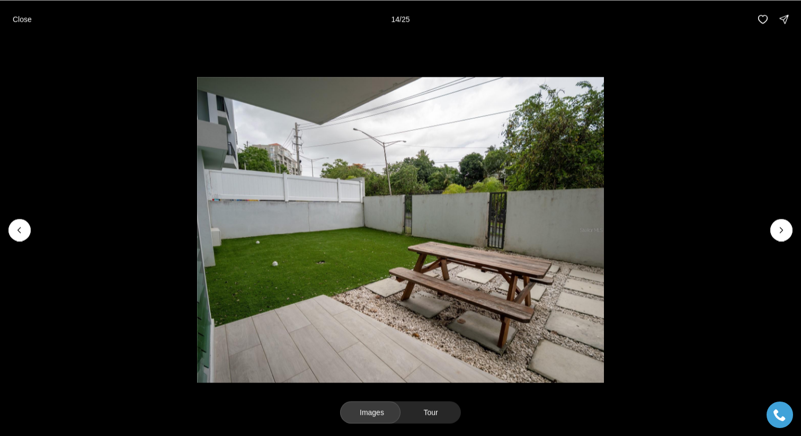
click at [777, 231] on icon "Next slide" at bounding box center [781, 230] width 11 height 11
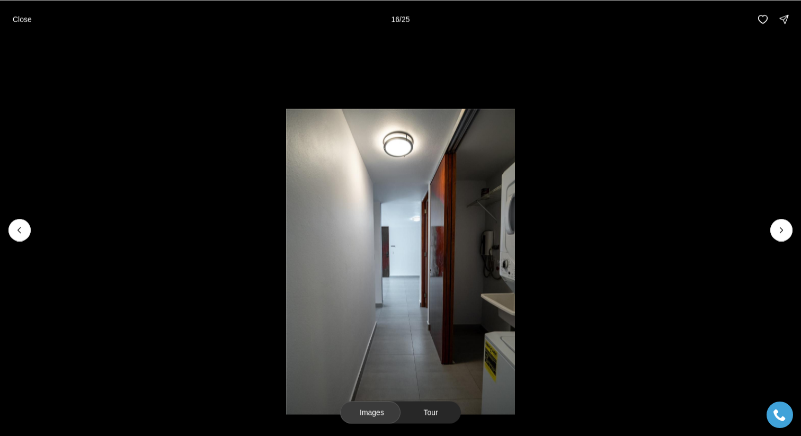
click at [777, 231] on icon "Next slide" at bounding box center [781, 230] width 11 height 11
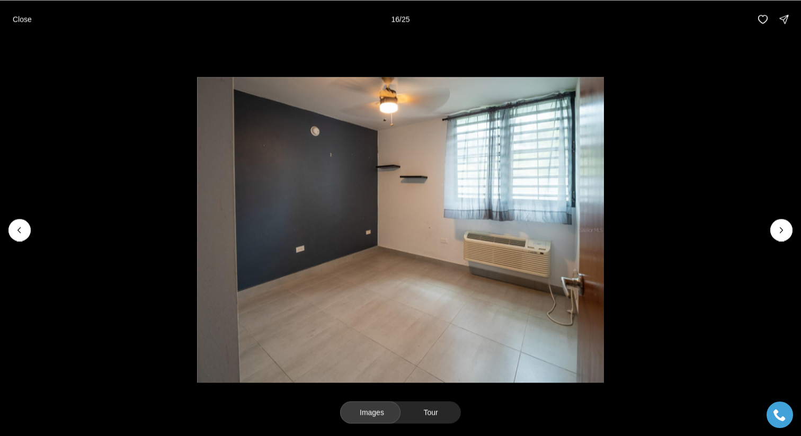
click at [777, 231] on icon "Next slide" at bounding box center [781, 230] width 11 height 11
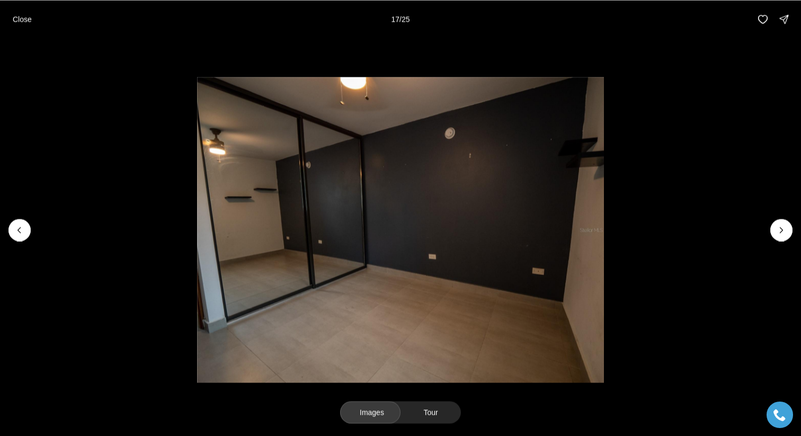
click at [777, 231] on icon "Next slide" at bounding box center [781, 230] width 11 height 11
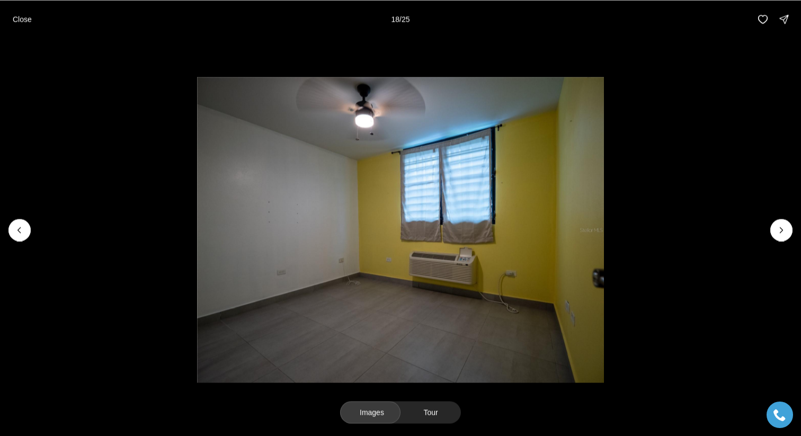
click at [777, 231] on icon "Next slide" at bounding box center [781, 230] width 11 height 11
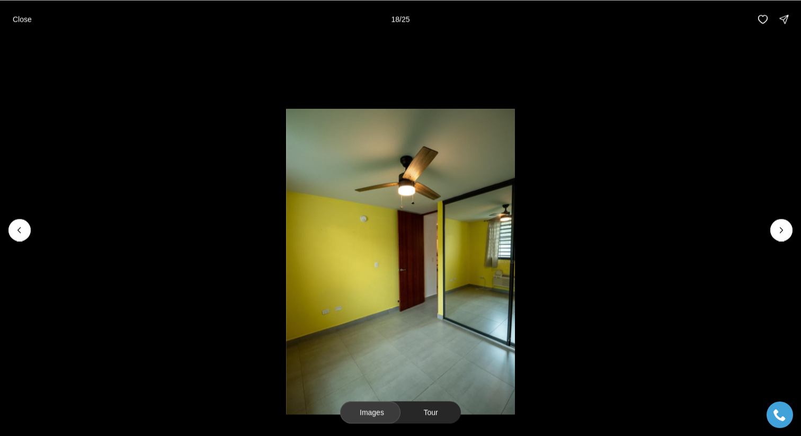
click at [777, 231] on icon "Next slide" at bounding box center [781, 230] width 11 height 11
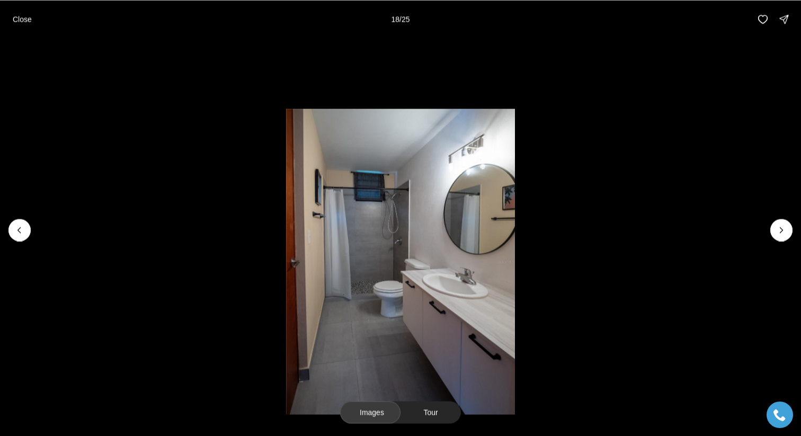
click at [777, 231] on icon "Next slide" at bounding box center [781, 230] width 11 height 11
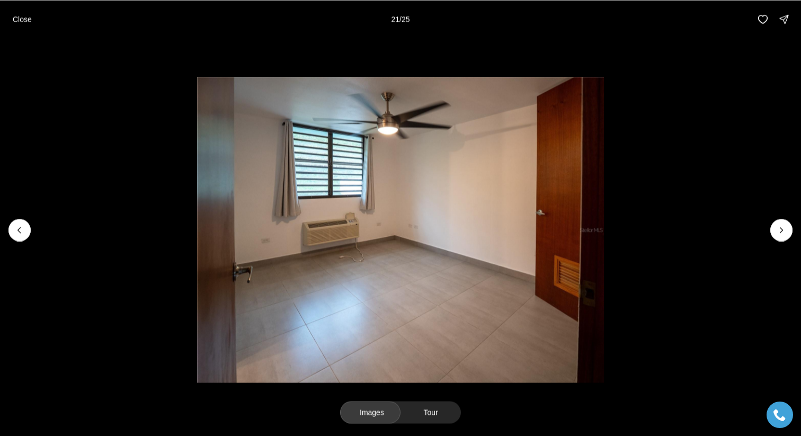
click at [777, 231] on icon "Next slide" at bounding box center [781, 230] width 11 height 11
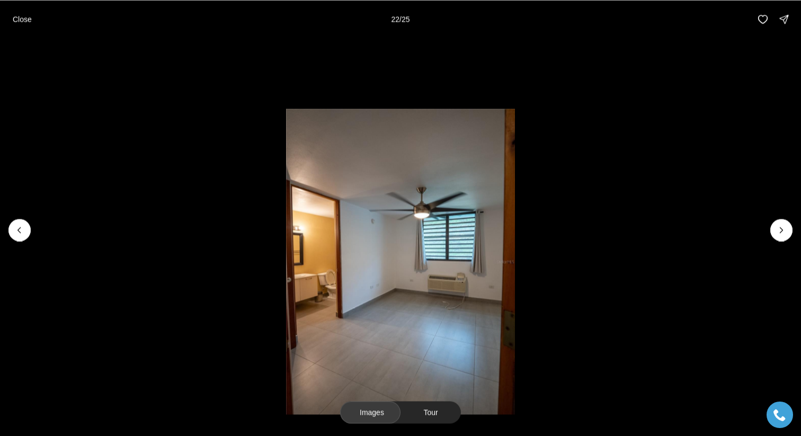
click at [777, 231] on icon "Next slide" at bounding box center [781, 230] width 11 height 11
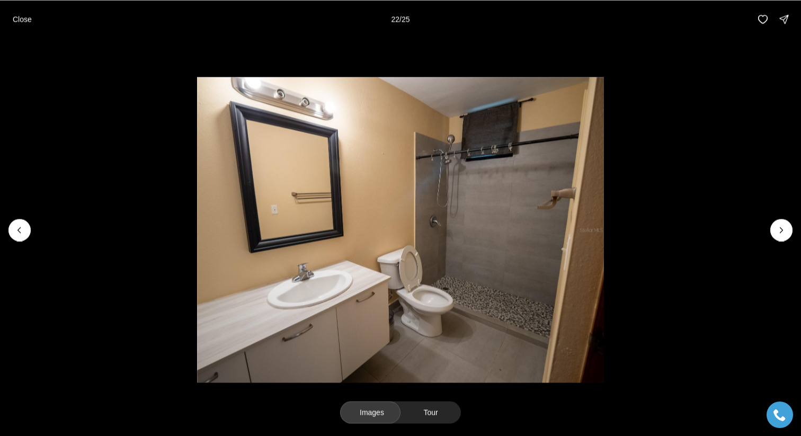
click at [777, 231] on icon "Next slide" at bounding box center [781, 230] width 11 height 11
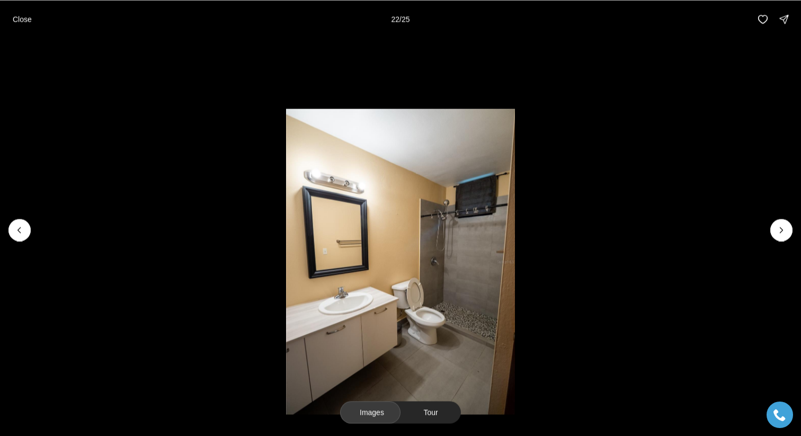
click at [777, 231] on div at bounding box center [781, 230] width 22 height 22
click at [15, 219] on button "Previous slide" at bounding box center [19, 230] width 22 height 22
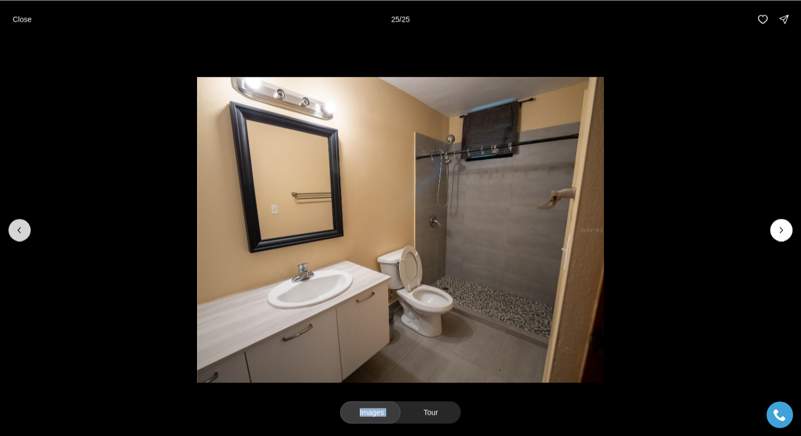
click at [15, 219] on button "Previous slide" at bounding box center [19, 230] width 22 height 22
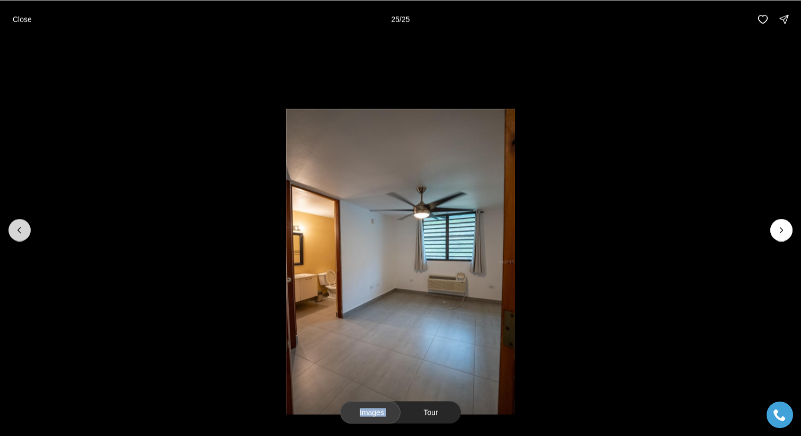
click at [15, 219] on button "Previous slide" at bounding box center [19, 230] width 22 height 22
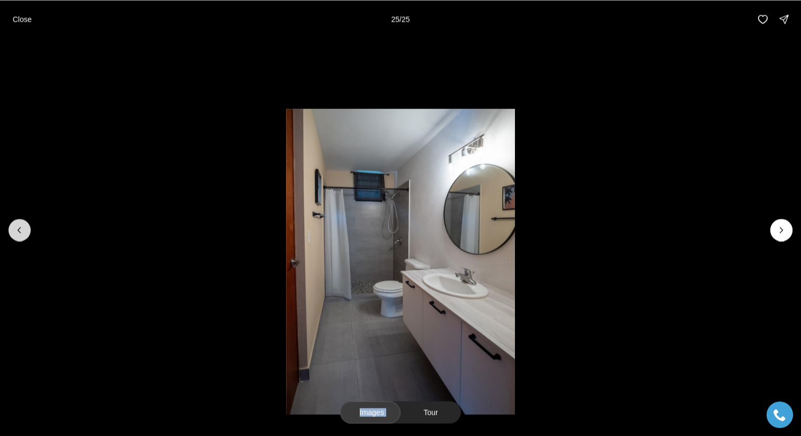
click at [15, 219] on button "Previous slide" at bounding box center [19, 230] width 22 height 22
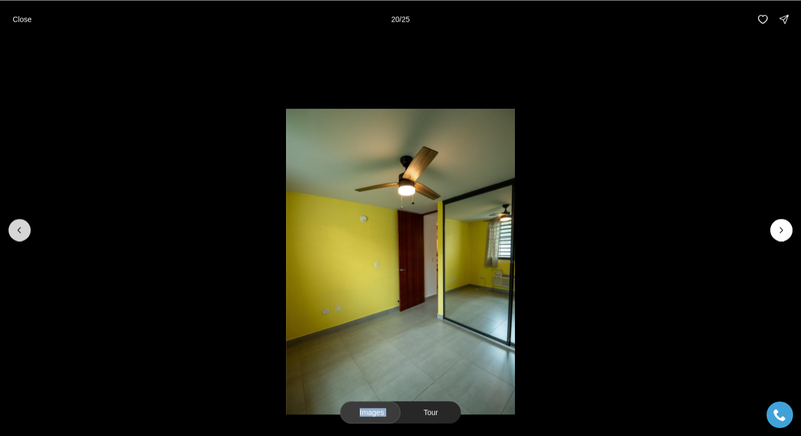
click at [15, 219] on button "Previous slide" at bounding box center [19, 230] width 22 height 22
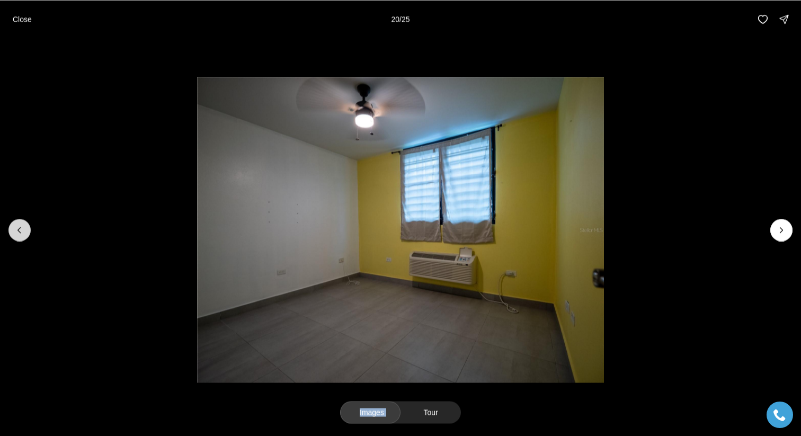
click at [15, 219] on button "Previous slide" at bounding box center [19, 230] width 22 height 22
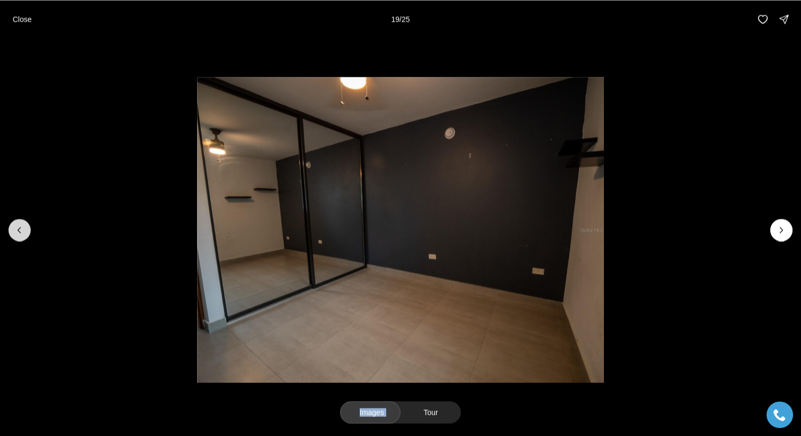
click at [15, 219] on button "Previous slide" at bounding box center [19, 230] width 22 height 22
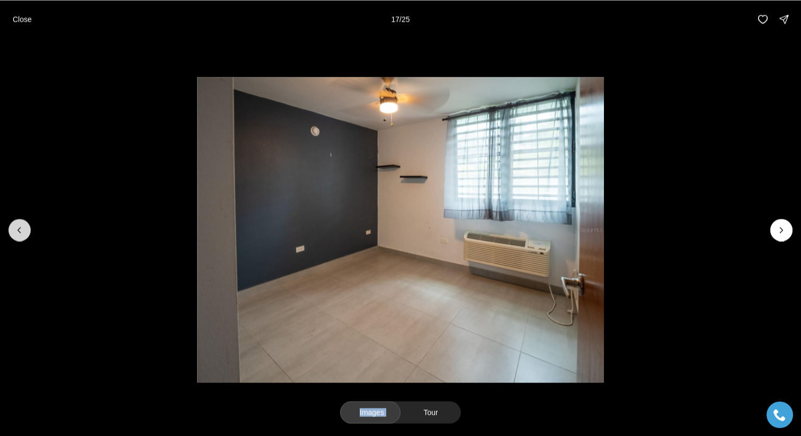
click at [15, 219] on button "Previous slide" at bounding box center [19, 230] width 22 height 22
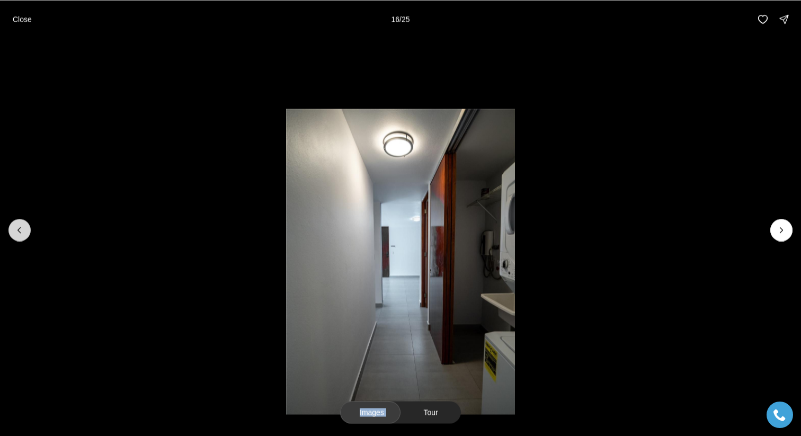
click at [15, 219] on button "Previous slide" at bounding box center [19, 230] width 22 height 22
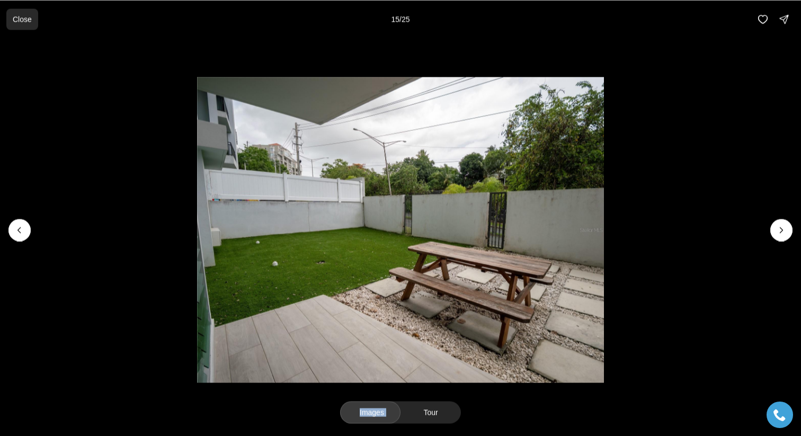
click at [15, 19] on p "Close" at bounding box center [22, 19] width 19 height 8
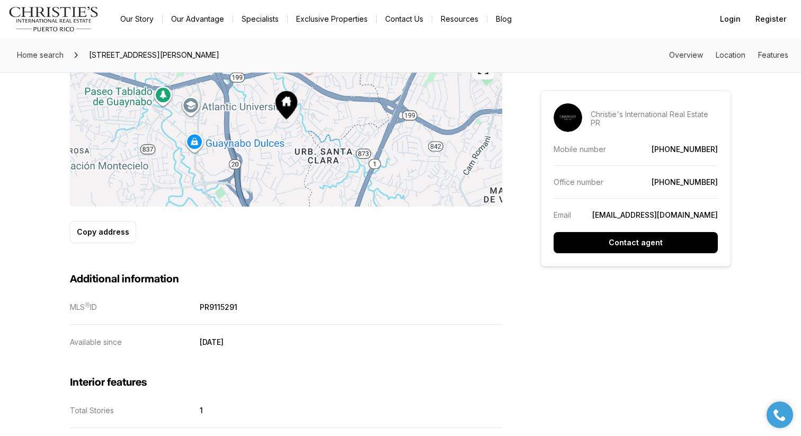
scroll to position [332, 0]
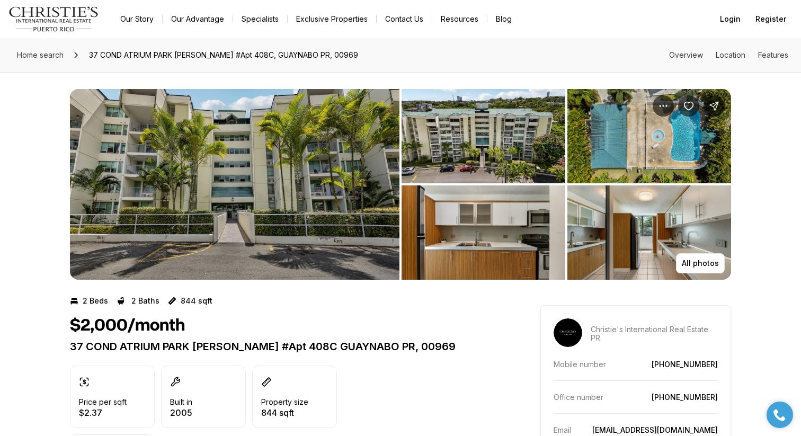
click at [318, 199] on img "View image gallery" at bounding box center [234, 184] width 329 height 191
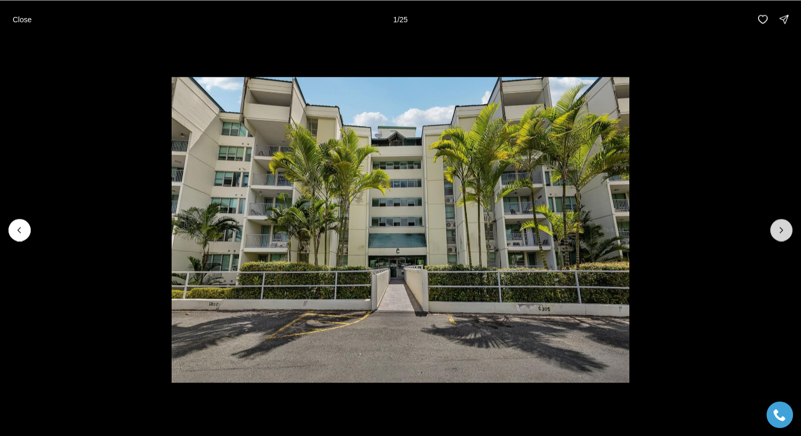
click at [779, 228] on icon "Next slide" at bounding box center [781, 230] width 11 height 11
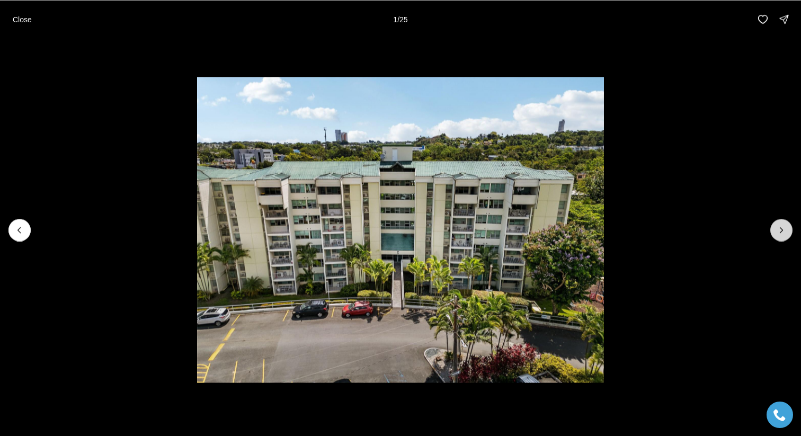
click at [779, 228] on icon "Next slide" at bounding box center [781, 230] width 11 height 11
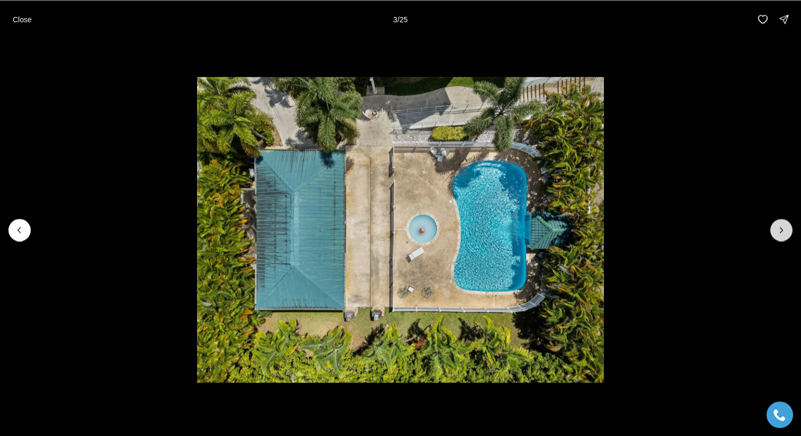
click at [779, 228] on icon "Next slide" at bounding box center [781, 230] width 11 height 11
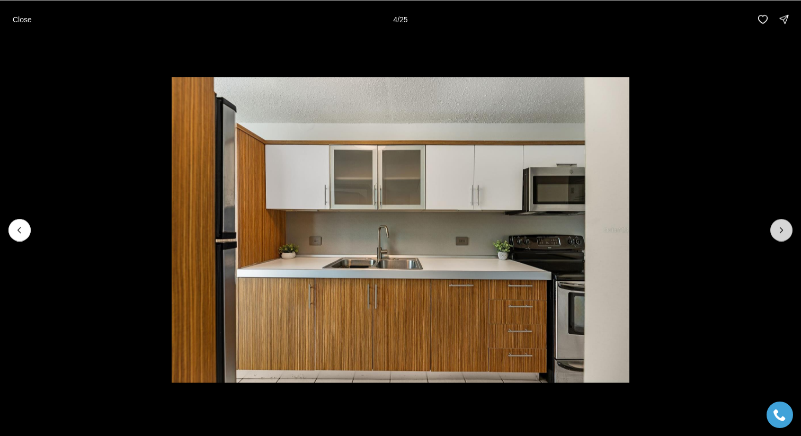
click at [779, 228] on icon "Next slide" at bounding box center [781, 230] width 11 height 11
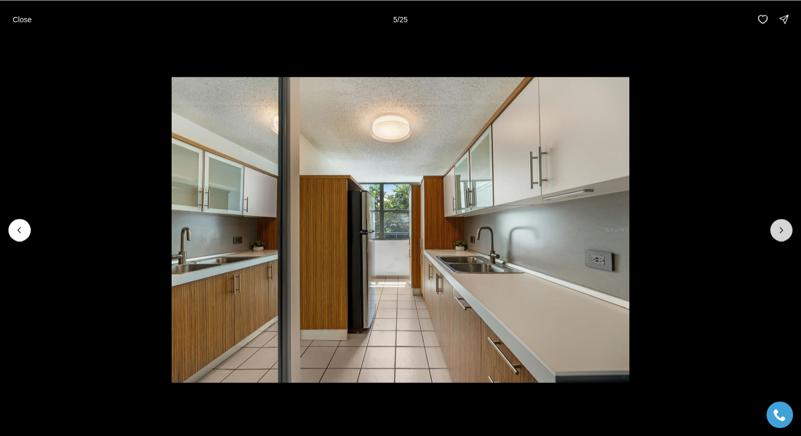
click at [779, 228] on icon "Next slide" at bounding box center [781, 230] width 11 height 11
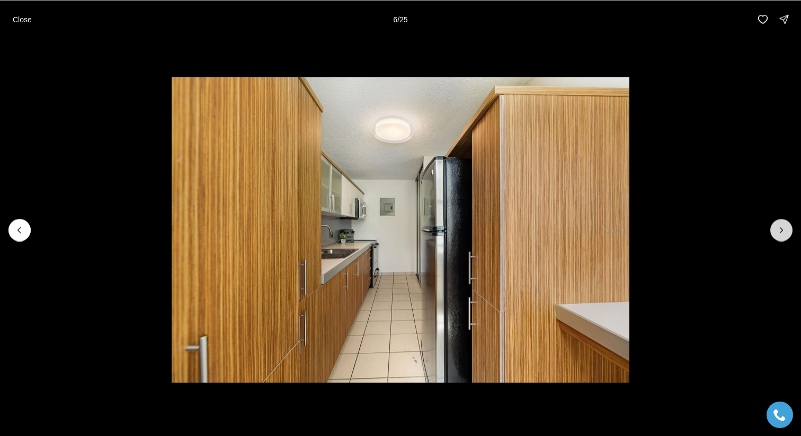
click at [779, 228] on icon "Next slide" at bounding box center [781, 230] width 11 height 11
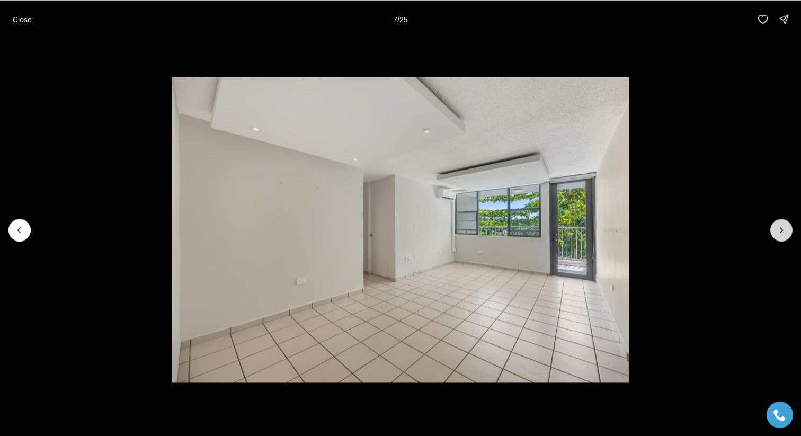
click at [779, 228] on icon "Next slide" at bounding box center [781, 230] width 11 height 11
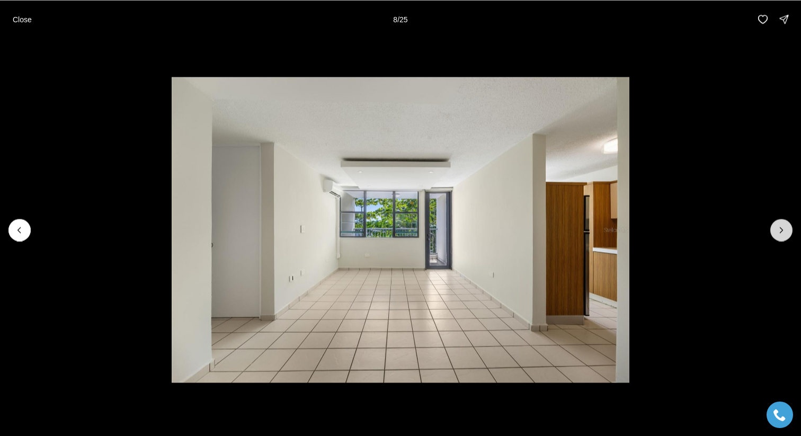
click at [779, 228] on icon "Next slide" at bounding box center [781, 230] width 11 height 11
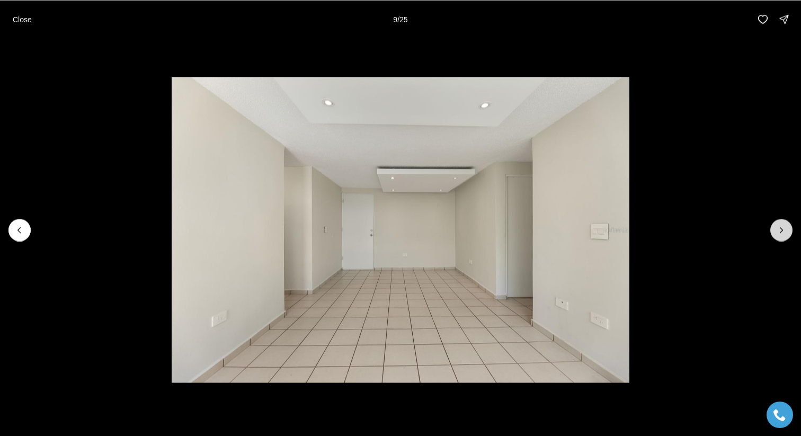
click at [779, 228] on icon "Next slide" at bounding box center [781, 230] width 11 height 11
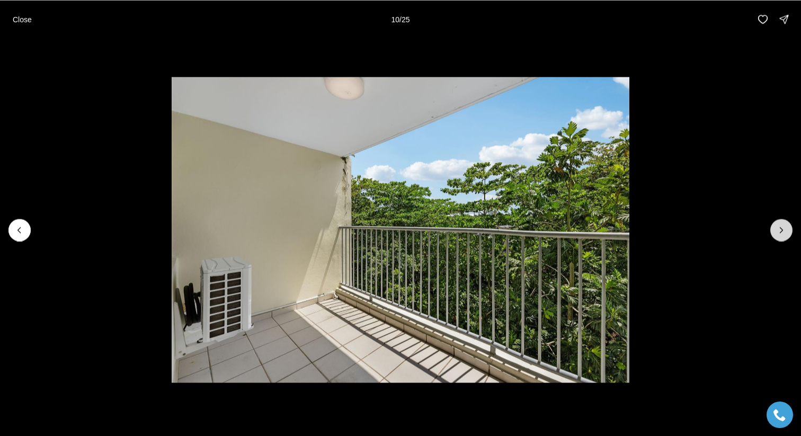
click at [779, 228] on icon "Next slide" at bounding box center [781, 230] width 11 height 11
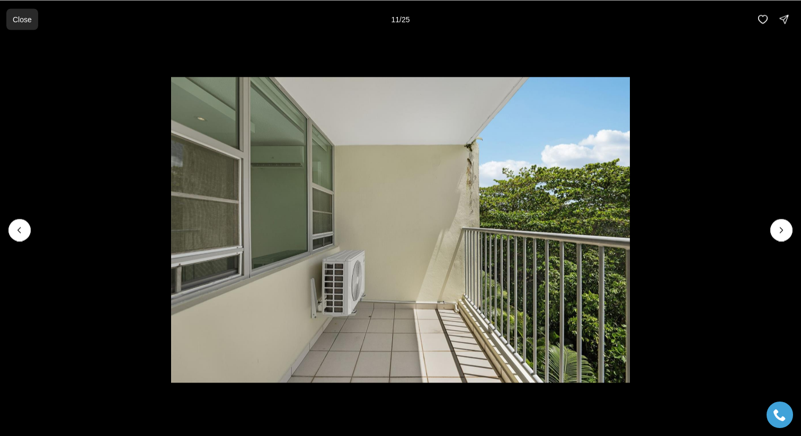
click at [14, 21] on p "Close" at bounding box center [22, 19] width 19 height 8
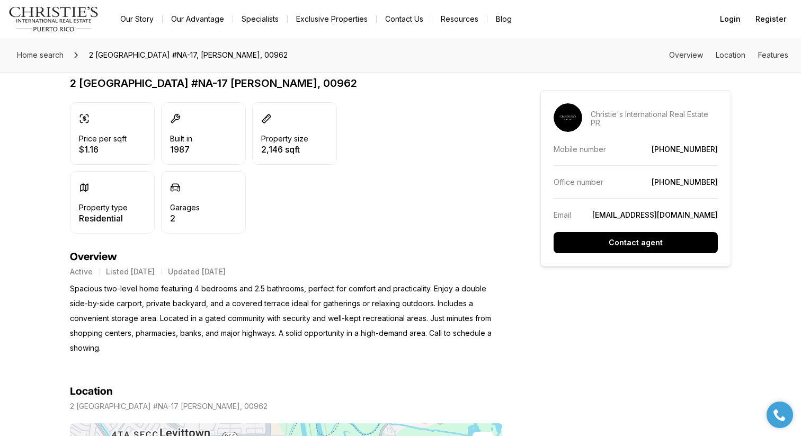
scroll to position [296, 0]
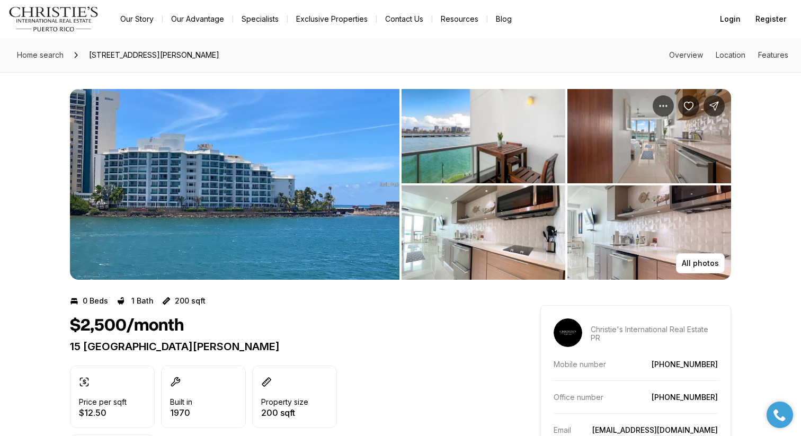
click at [338, 200] on img "View image gallery" at bounding box center [234, 184] width 329 height 191
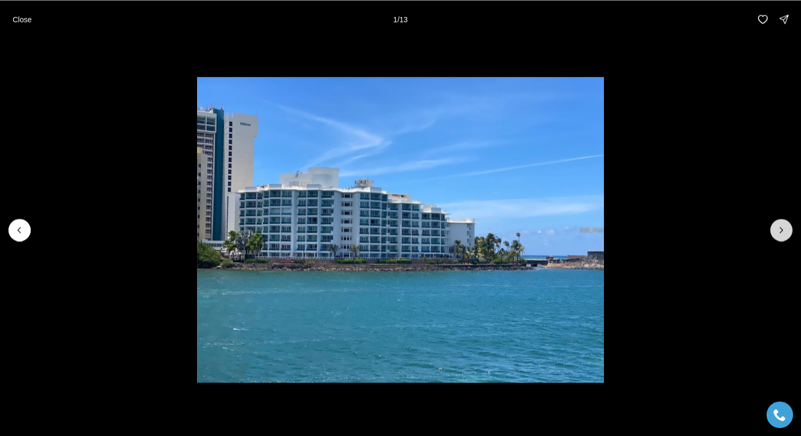
click at [789, 234] on button "Next slide" at bounding box center [781, 230] width 22 height 22
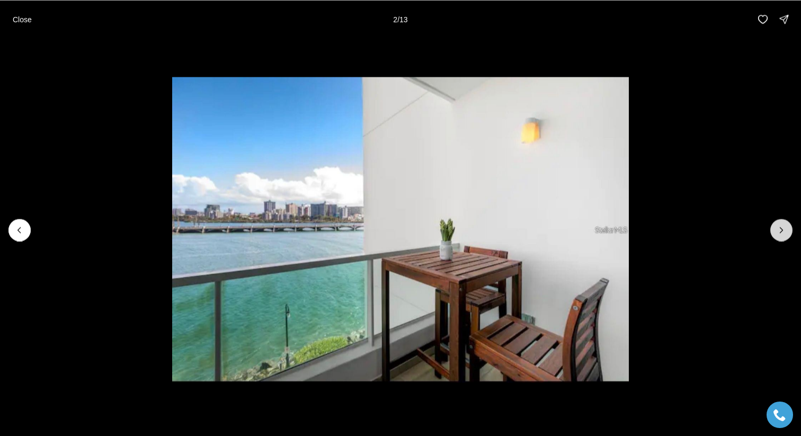
click at [789, 234] on button "Next slide" at bounding box center [781, 230] width 22 height 22
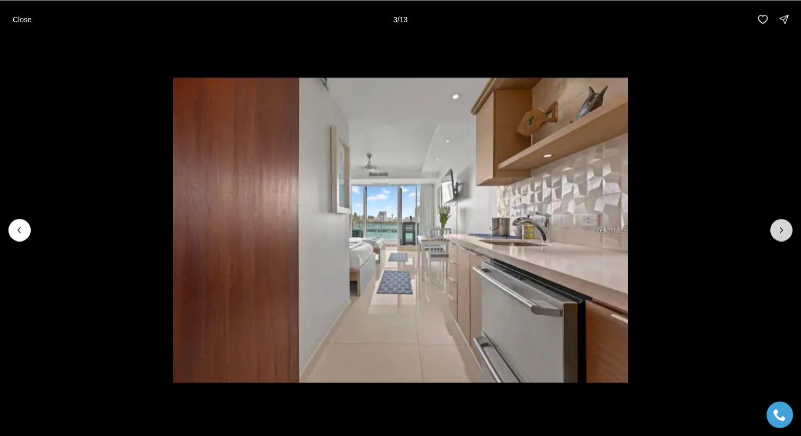
click at [789, 234] on button "Next slide" at bounding box center [781, 230] width 22 height 22
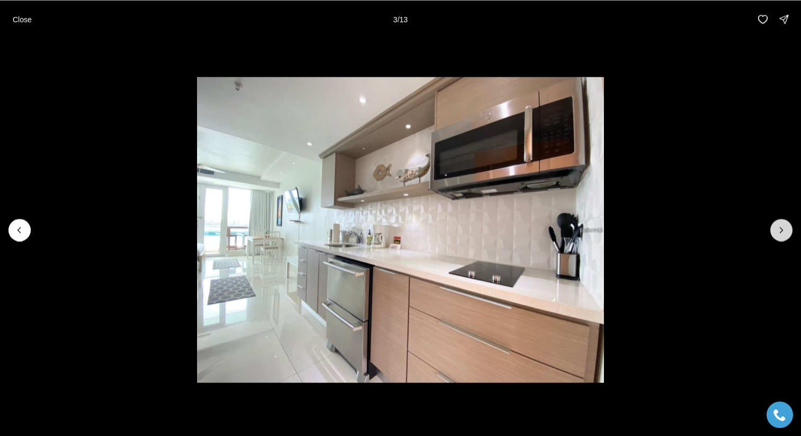
click at [789, 234] on button "Next slide" at bounding box center [781, 230] width 22 height 22
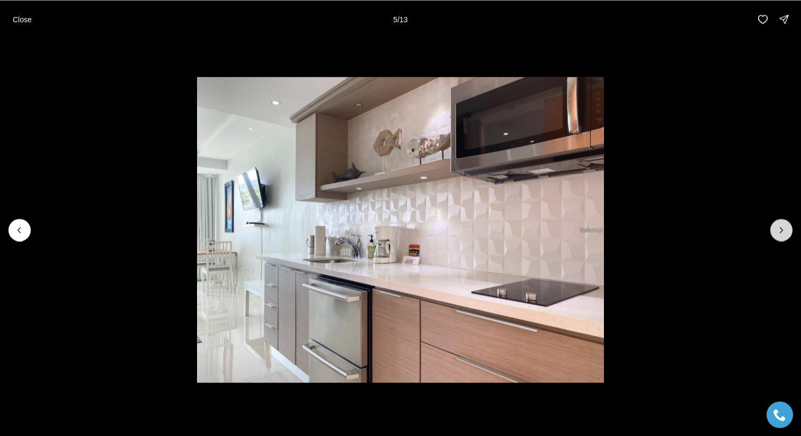
click at [789, 234] on button "Next slide" at bounding box center [781, 230] width 22 height 22
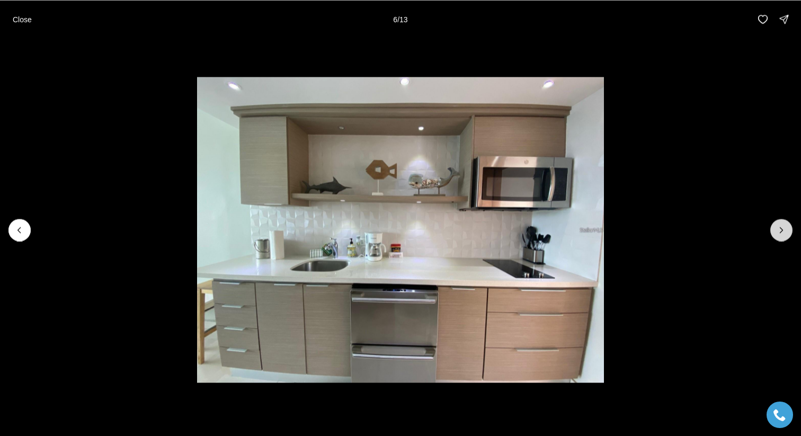
click at [789, 234] on button "Next slide" at bounding box center [781, 230] width 22 height 22
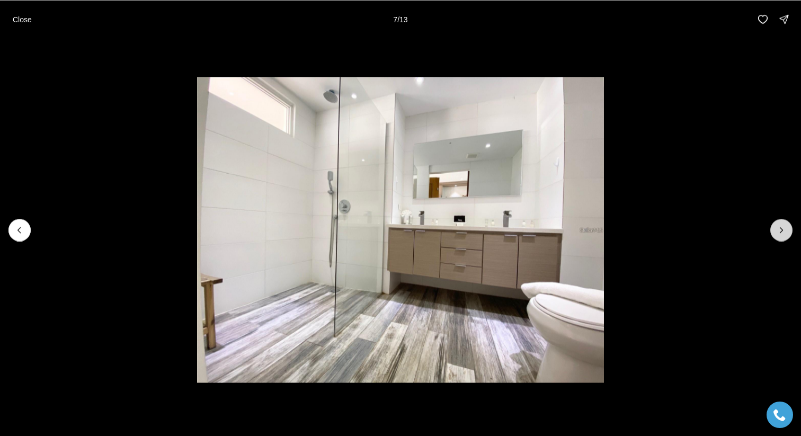
click at [789, 234] on button "Next slide" at bounding box center [781, 230] width 22 height 22
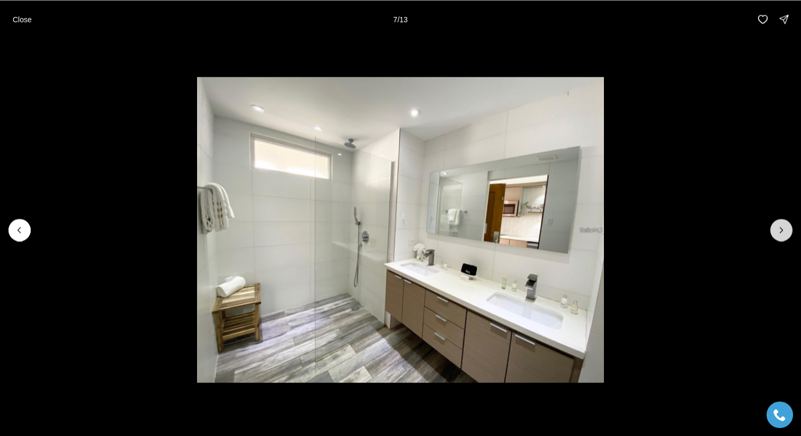
click at [789, 234] on button "Next slide" at bounding box center [781, 230] width 22 height 22
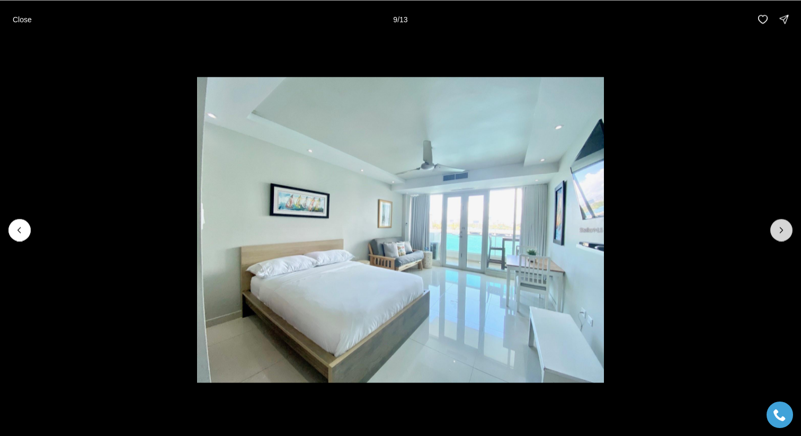
click at [789, 234] on button "Next slide" at bounding box center [781, 230] width 22 height 22
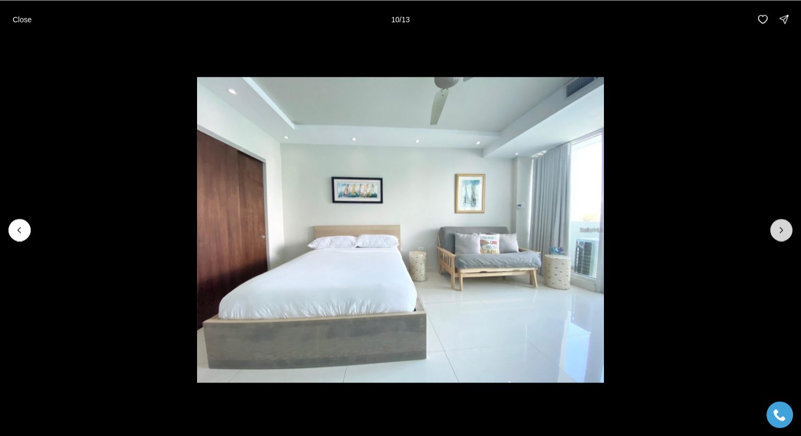
click at [789, 234] on button "Next slide" at bounding box center [781, 230] width 22 height 22
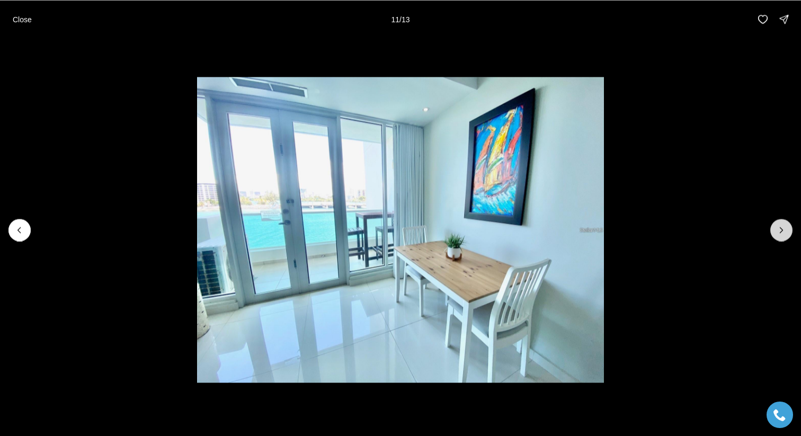
click at [789, 234] on button "Next slide" at bounding box center [781, 230] width 22 height 22
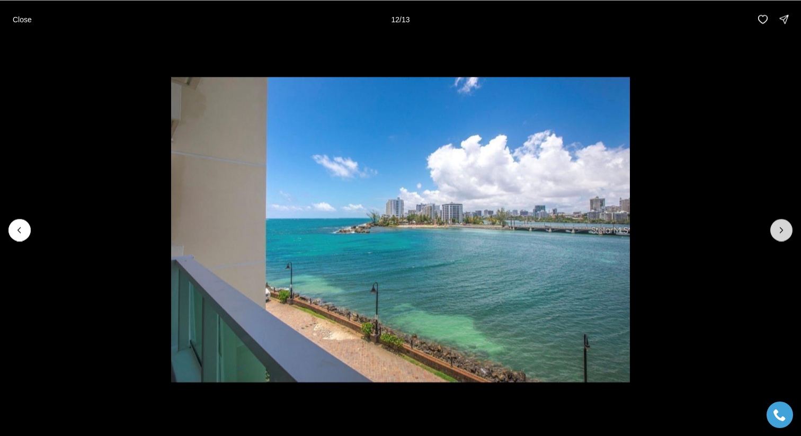
click at [789, 234] on button "Next slide" at bounding box center [781, 230] width 22 height 22
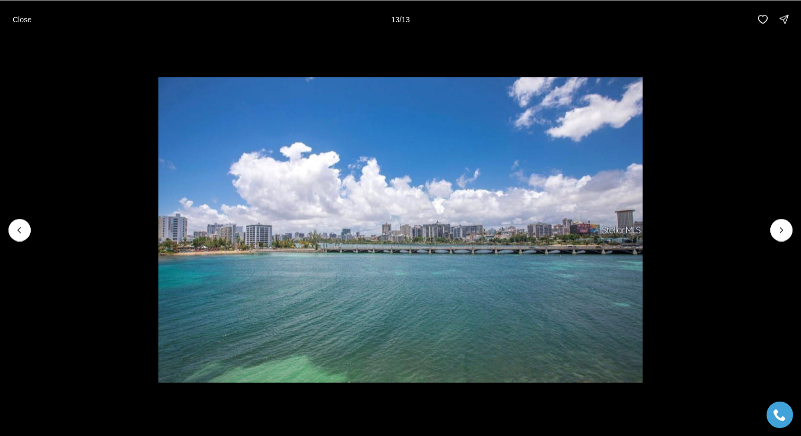
click at [789, 234] on div at bounding box center [781, 230] width 22 height 22
click at [17, 22] on p "Close" at bounding box center [22, 19] width 19 height 8
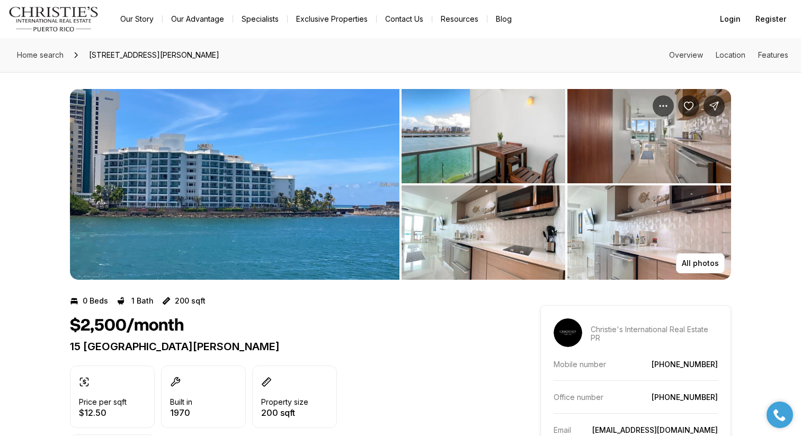
click at [285, 204] on img "View image gallery" at bounding box center [234, 184] width 329 height 191
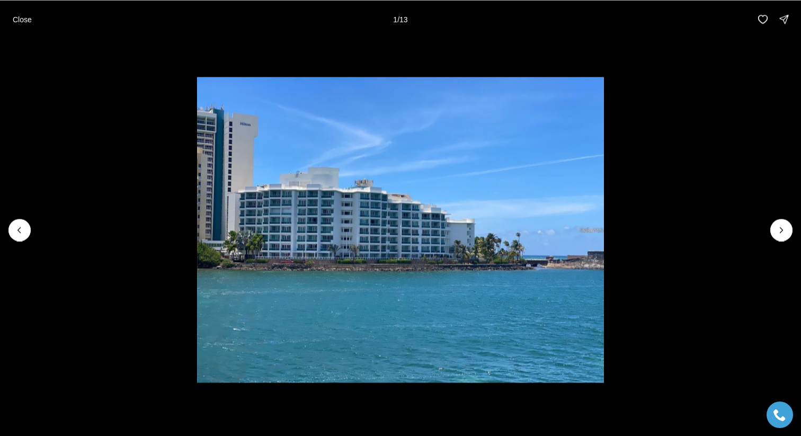
click at [373, 231] on img "1 of 13" at bounding box center [400, 229] width 407 height 305
click at [782, 216] on li "1 of 13" at bounding box center [400, 229] width 801 height 383
click at [782, 224] on button "Next slide" at bounding box center [781, 230] width 22 height 22
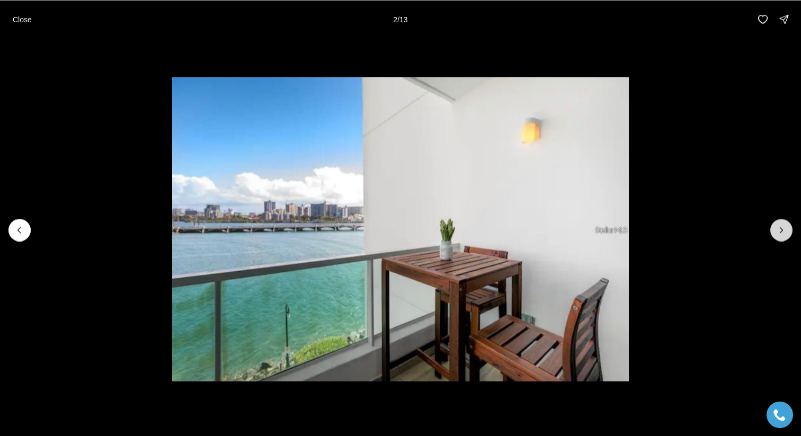
click at [782, 224] on button "Next slide" at bounding box center [781, 230] width 22 height 22
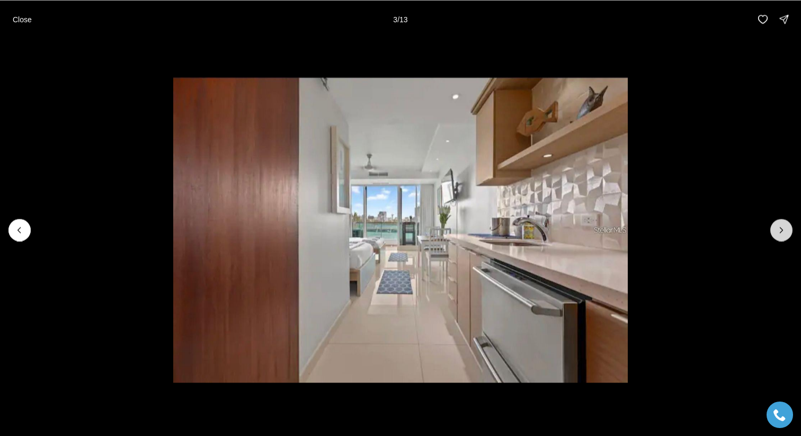
click at [782, 224] on button "Next slide" at bounding box center [781, 230] width 22 height 22
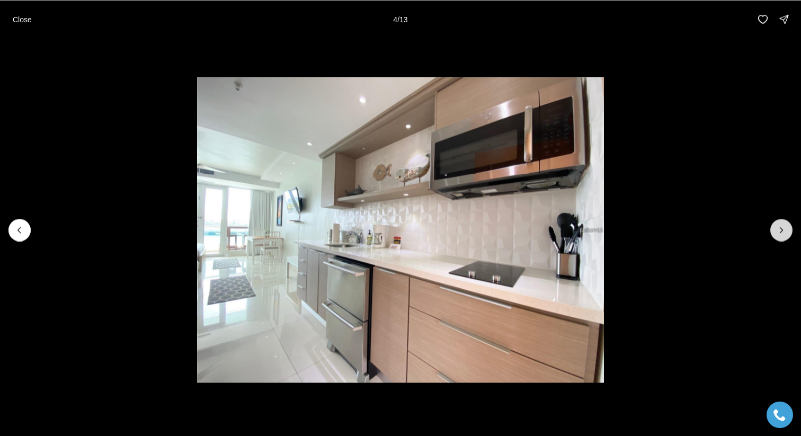
click at [782, 224] on button "Next slide" at bounding box center [781, 230] width 22 height 22
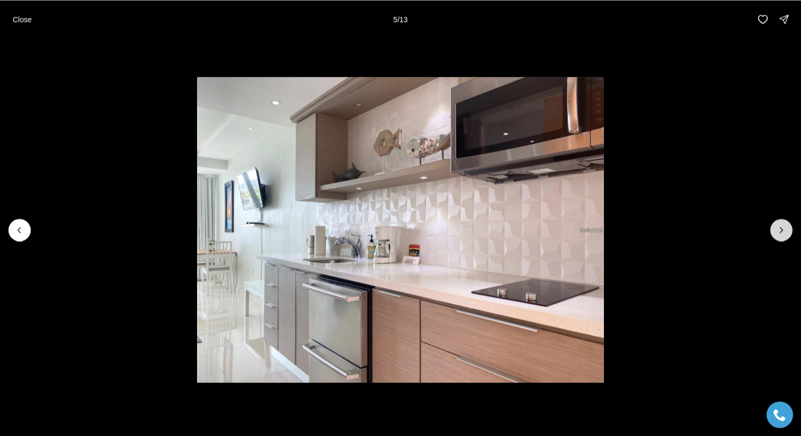
click at [782, 224] on button "Next slide" at bounding box center [781, 230] width 22 height 22
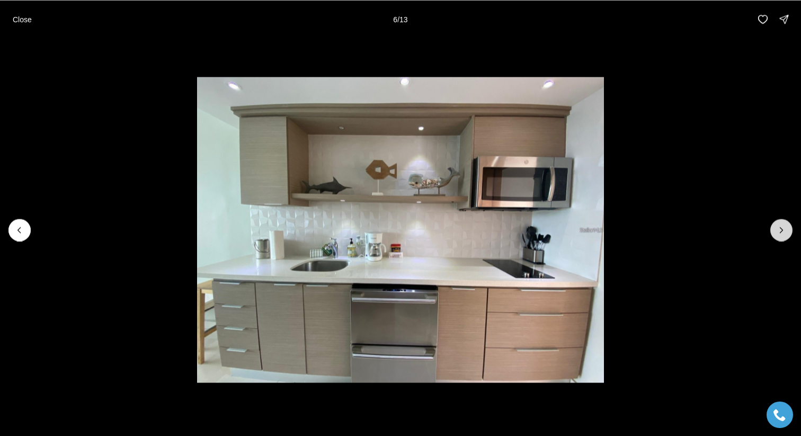
click at [782, 224] on button "Next slide" at bounding box center [781, 230] width 22 height 22
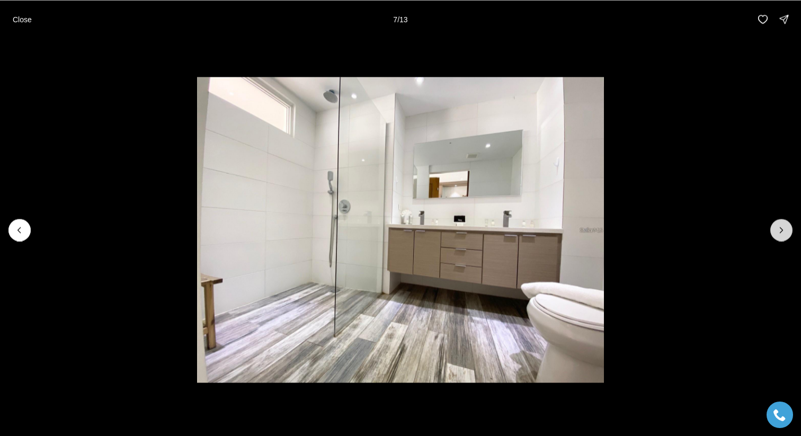
click at [782, 224] on button "Next slide" at bounding box center [781, 230] width 22 height 22
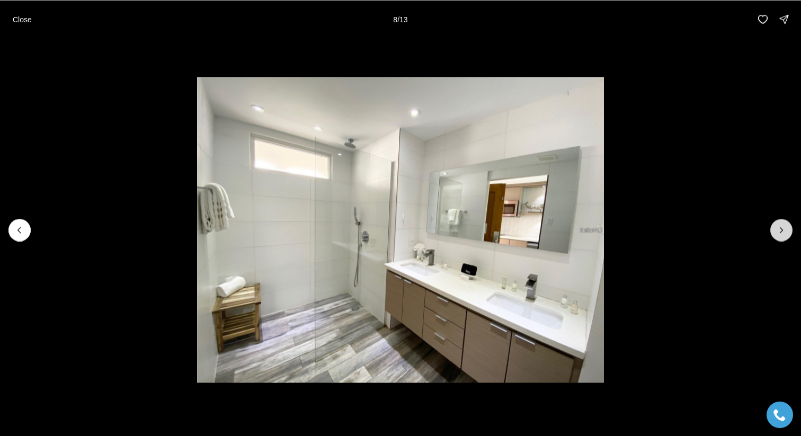
click at [782, 224] on button "Next slide" at bounding box center [781, 230] width 22 height 22
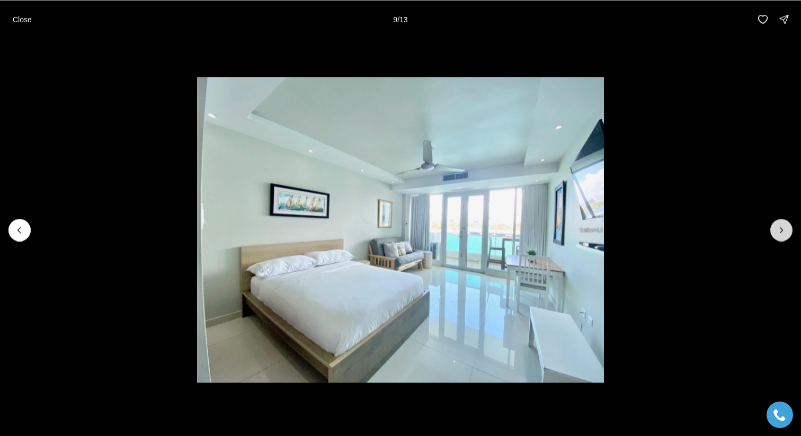
click at [782, 224] on button "Next slide" at bounding box center [781, 230] width 22 height 22
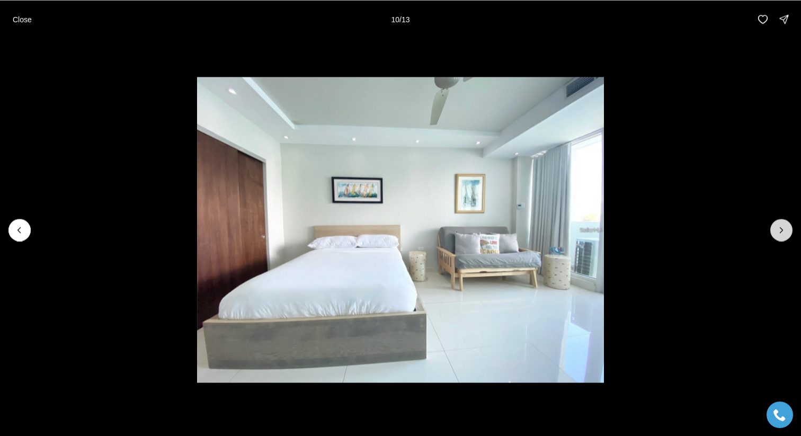
click at [782, 224] on button "Next slide" at bounding box center [781, 230] width 22 height 22
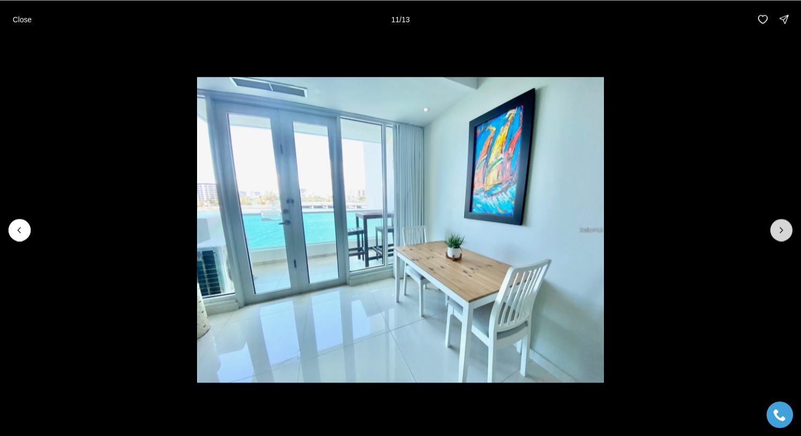
click at [782, 224] on button "Next slide" at bounding box center [781, 230] width 22 height 22
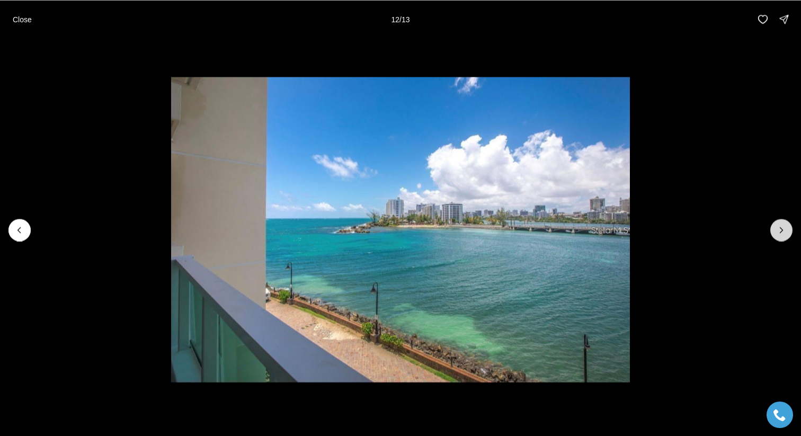
click at [783, 224] on button "Next slide" at bounding box center [781, 230] width 22 height 22
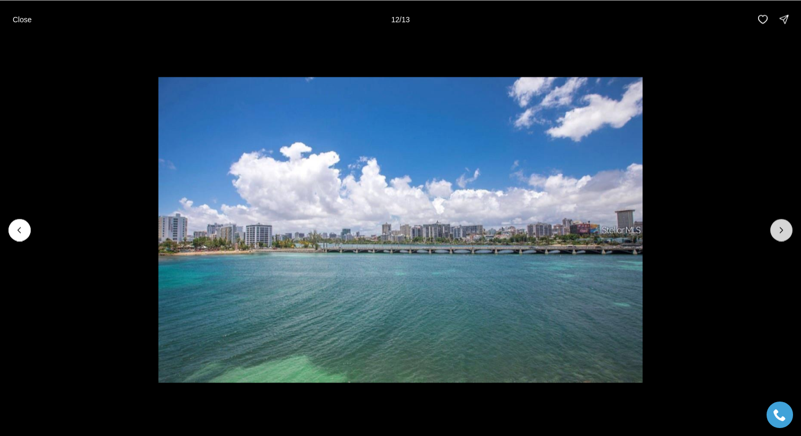
click at [783, 224] on div at bounding box center [781, 230] width 22 height 22
click at [24, 19] on p "Close" at bounding box center [22, 19] width 19 height 8
